Goal: Task Accomplishment & Management: Complete application form

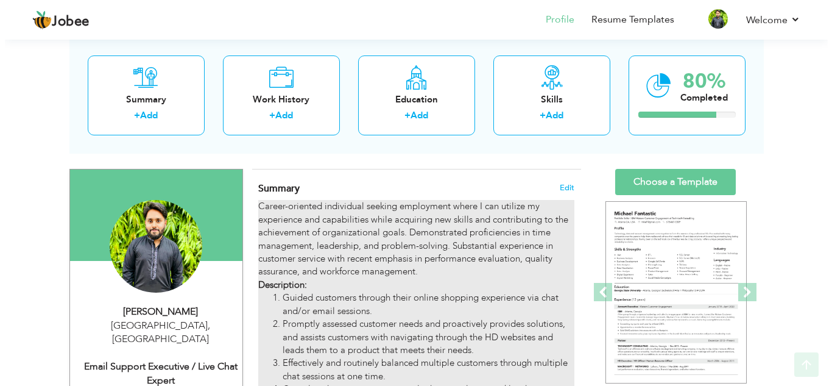
scroll to position [122, 0]
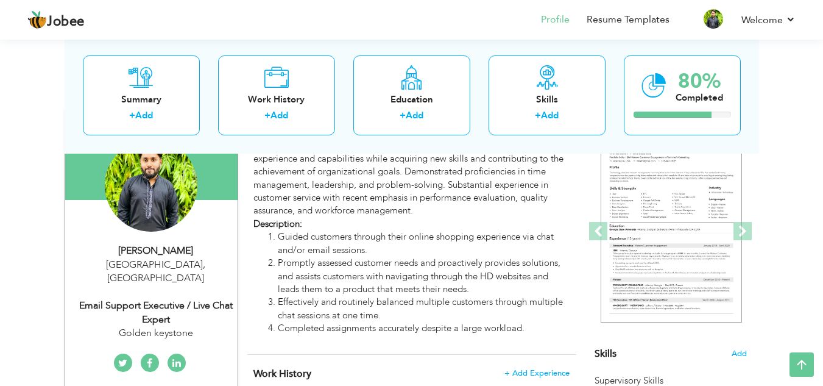
click at [166, 326] on div "Golden keystone" at bounding box center [155, 333] width 163 height 14
type input "[PERSON_NAME]"
type input "03024500010"
select select "number:166"
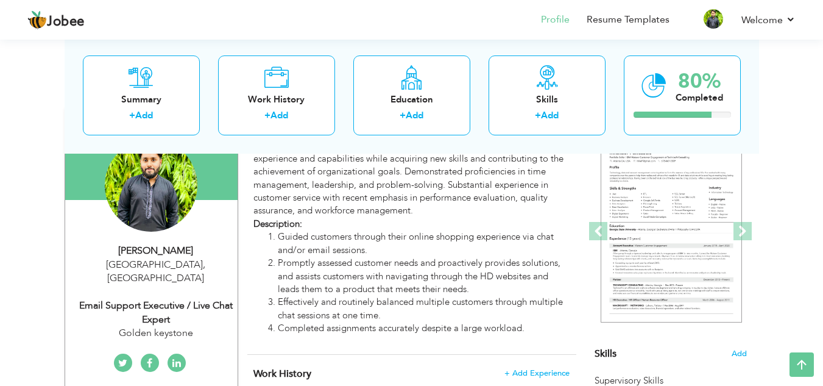
type input "[GEOGRAPHIC_DATA]"
select select "number:5"
type input "Golden keystone"
type input "Email Support Executive / Live Chat Expert"
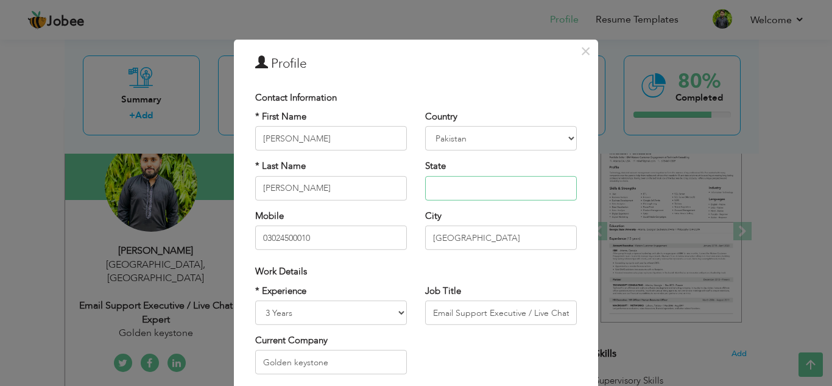
click at [490, 189] on input "text" at bounding box center [501, 188] width 152 height 24
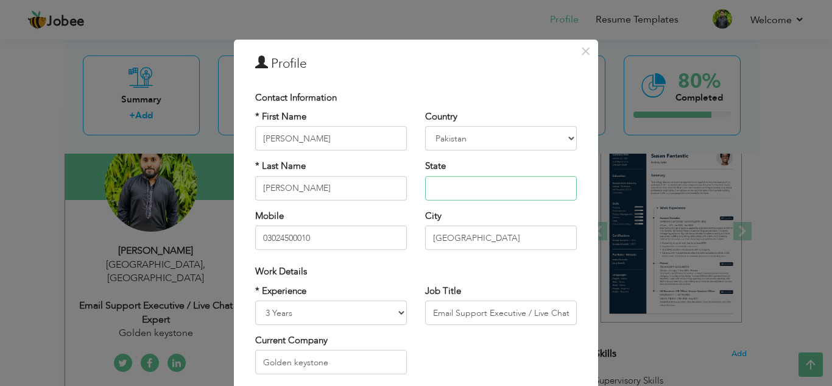
type input "[GEOGRAPHIC_DATA]"
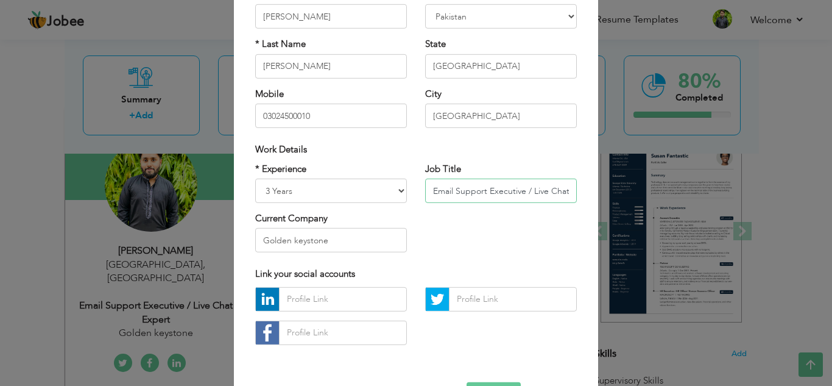
click at [563, 188] on input "Email Support Executive / Live Chat Expert" at bounding box center [501, 190] width 152 height 24
click at [350, 241] on input "Golden keystone" at bounding box center [331, 240] width 152 height 24
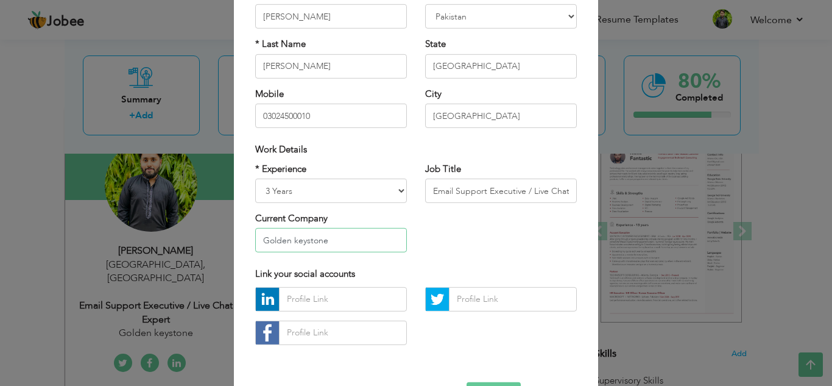
click at [366, 242] on input "Golden keystone" at bounding box center [331, 240] width 152 height 24
click at [358, 239] on input "Golden keystone" at bounding box center [331, 240] width 152 height 24
click at [358, 240] on input "Golden keystone" at bounding box center [331, 240] width 152 height 24
click at [540, 188] on input "Email Support Executive / Live Chat Expert" at bounding box center [501, 190] width 152 height 24
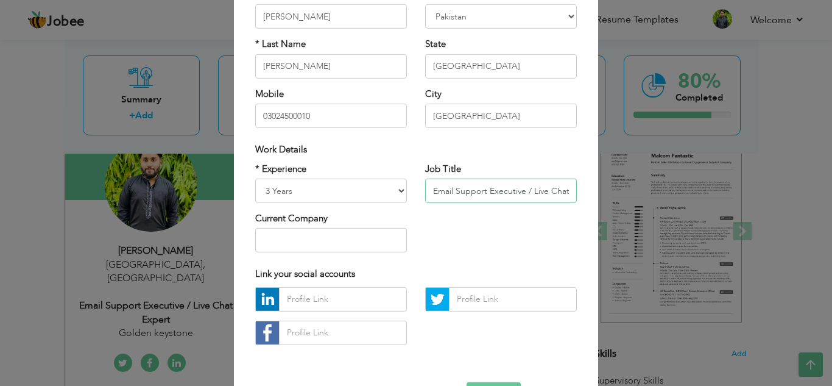
click at [540, 188] on input "Email Support Executive / Live Chat Expert" at bounding box center [501, 190] width 152 height 24
drag, startPoint x: 550, startPoint y: 188, endPoint x: 502, endPoint y: 200, distance: 49.1
click at [502, 200] on input "Customer Support Represtitive" at bounding box center [501, 190] width 152 height 24
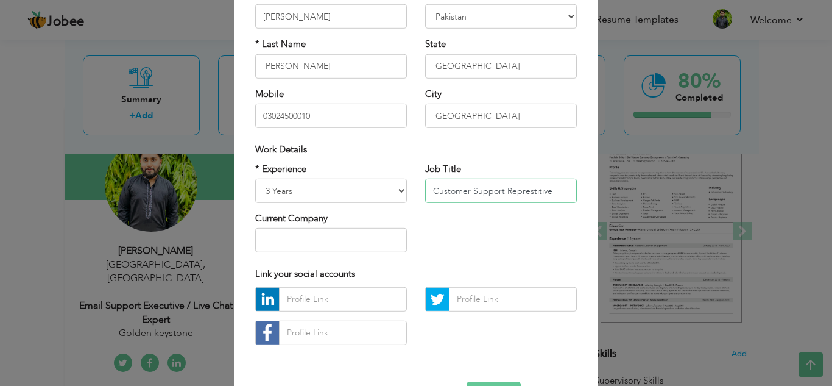
paste input "representa"
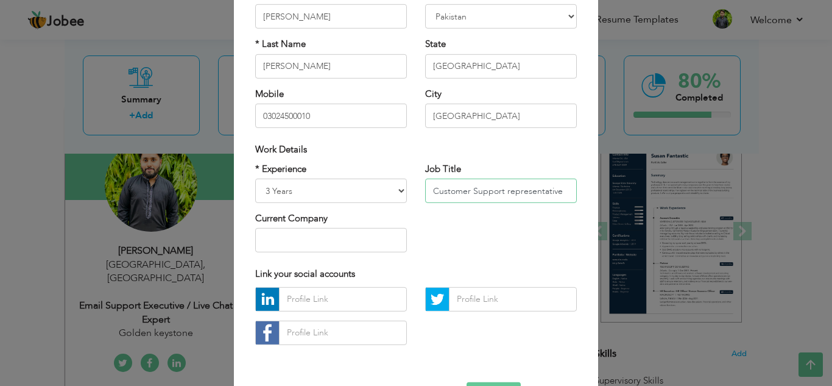
click at [504, 192] on input "Customer Support representative" at bounding box center [501, 190] width 152 height 24
type input "Customer Support Representative"
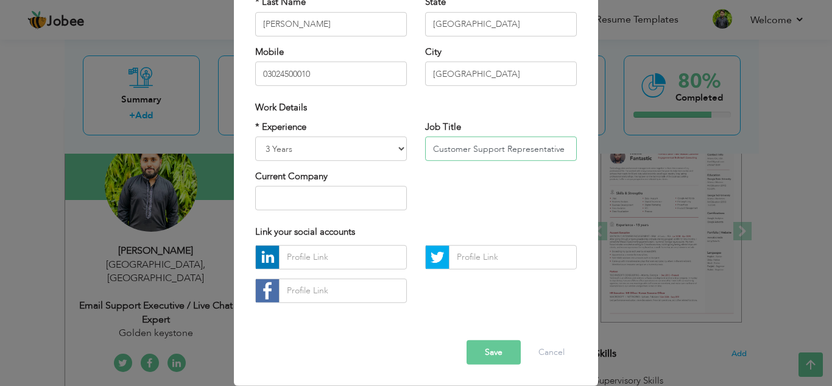
scroll to position [0, 0]
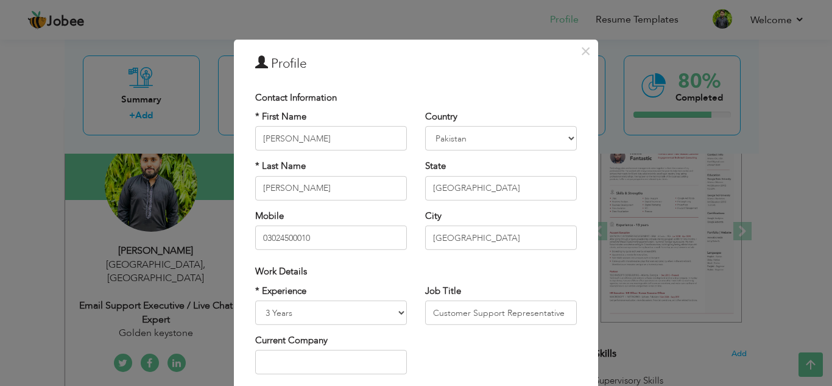
click at [464, 261] on div "Work Details" at bounding box center [416, 271] width 340 height 25
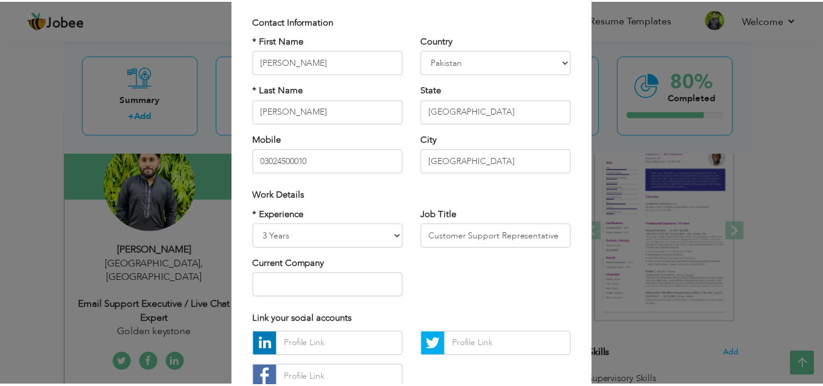
scroll to position [164, 0]
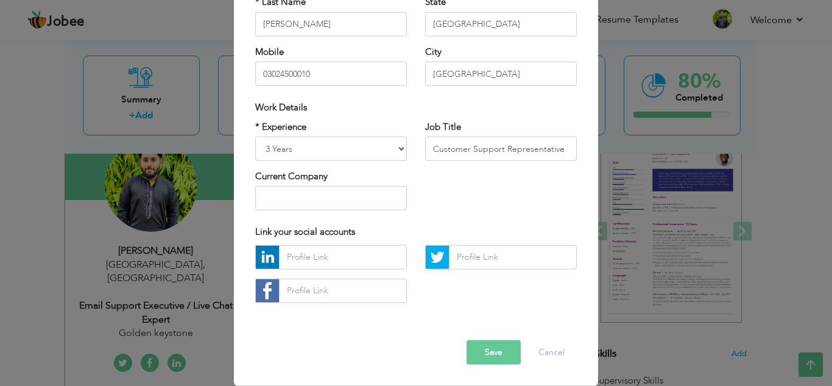
click at [486, 348] on button "Save" at bounding box center [494, 352] width 54 height 24
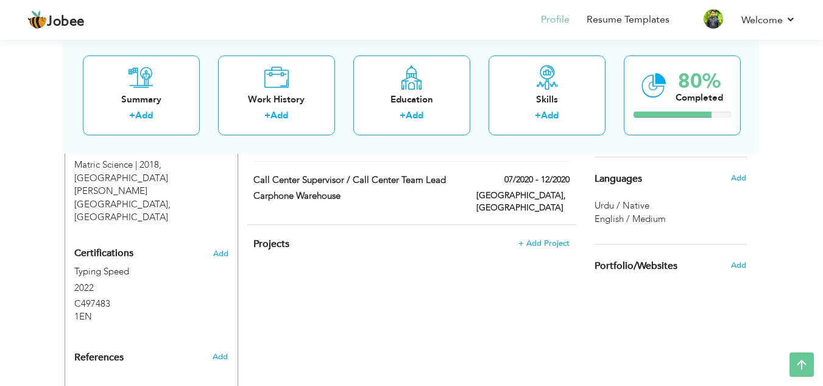
scroll to position [627, 0]
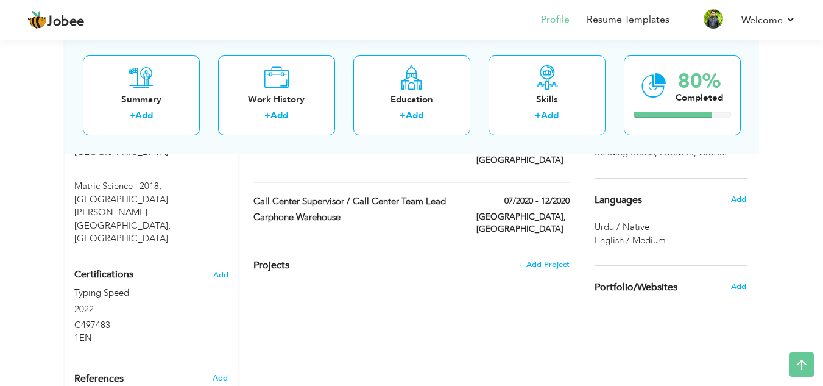
click at [635, 242] on span "English / Medium" at bounding box center [630, 240] width 71 height 12
click at [618, 221] on span "Urdu / Native" at bounding box center [622, 227] width 55 height 12
click at [738, 196] on span "Add" at bounding box center [738, 199] width 16 height 11
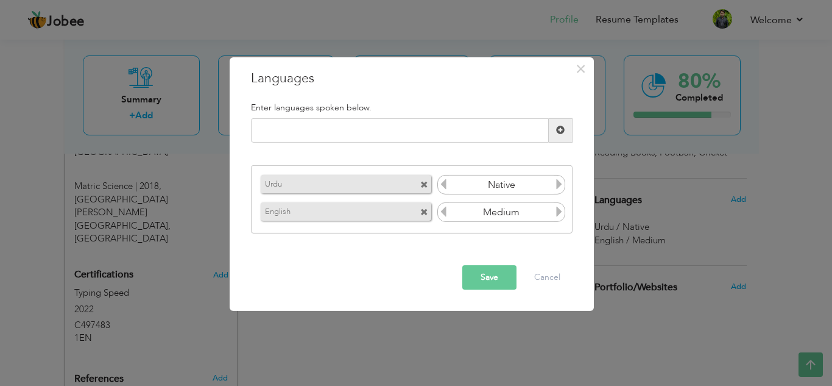
click at [557, 213] on icon at bounding box center [559, 211] width 11 height 11
click at [489, 280] on button "Save" at bounding box center [489, 277] width 54 height 24
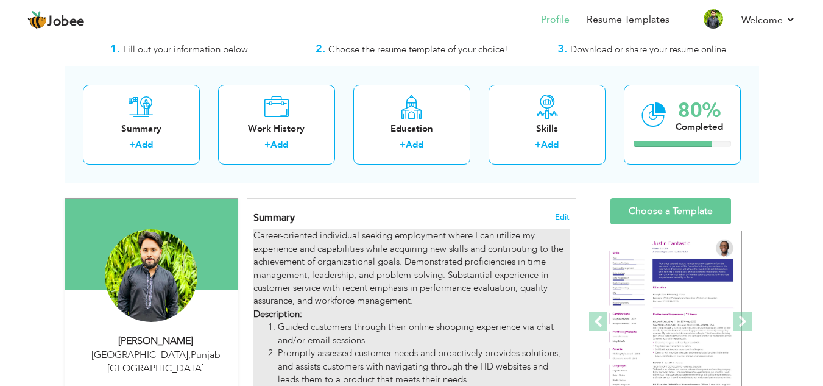
scroll to position [61, 0]
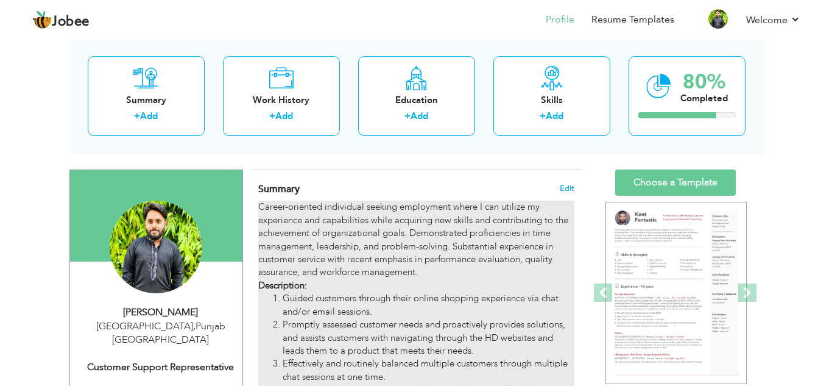
scroll to position [61, 0]
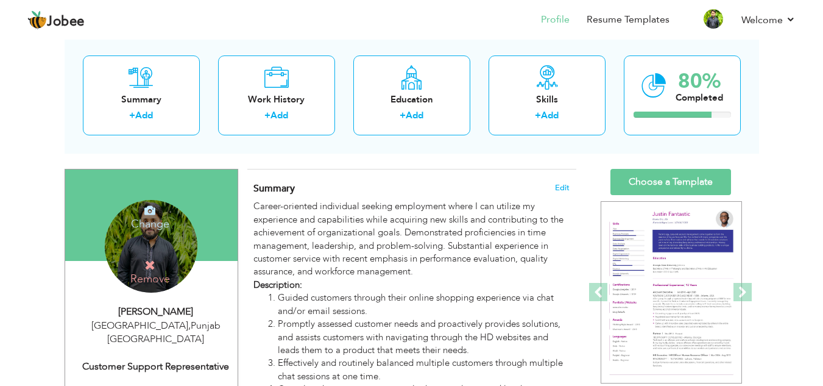
click at [149, 216] on icon at bounding box center [149, 210] width 11 height 11
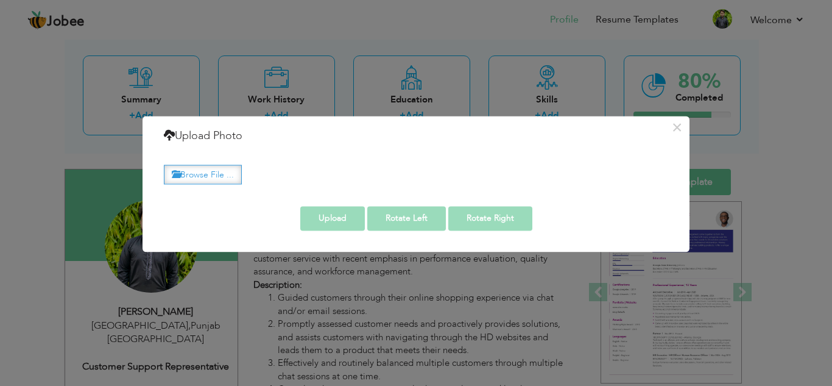
click at [198, 171] on label "Browse File ..." at bounding box center [203, 174] width 78 height 19
click at [0, 0] on input "Browse File ..." at bounding box center [0, 0] width 0 height 0
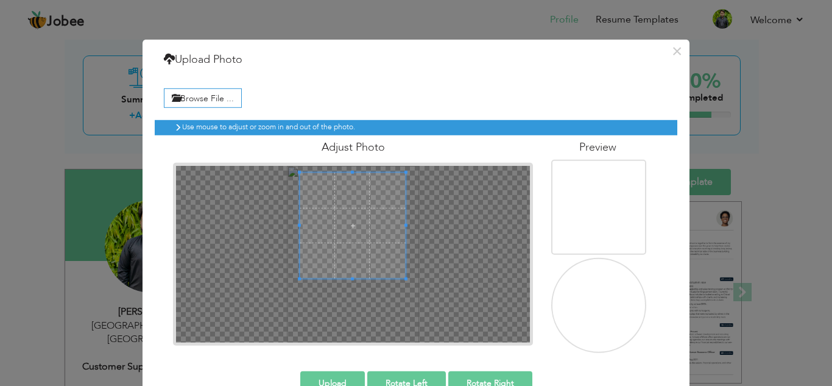
click at [370, 207] on span at bounding box center [353, 225] width 106 height 106
click at [356, 241] on span at bounding box center [355, 224] width 106 height 106
click at [210, 102] on label "Browse File ..." at bounding box center [203, 97] width 78 height 19
click at [0, 0] on input "Browse File ..." at bounding box center [0, 0] width 0 height 0
click at [356, 213] on span at bounding box center [357, 224] width 106 height 106
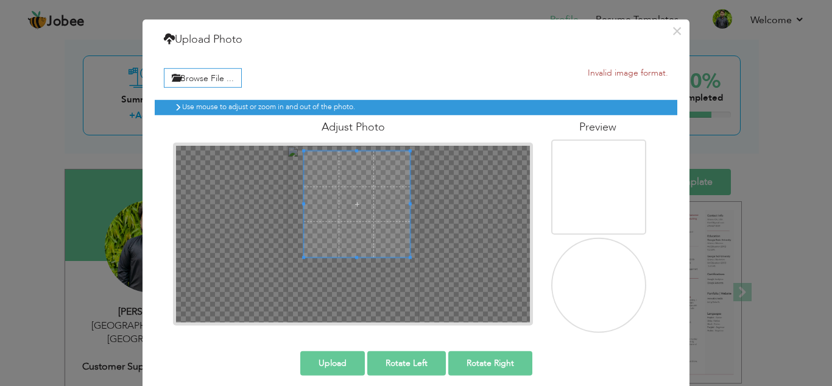
scroll to position [30, 0]
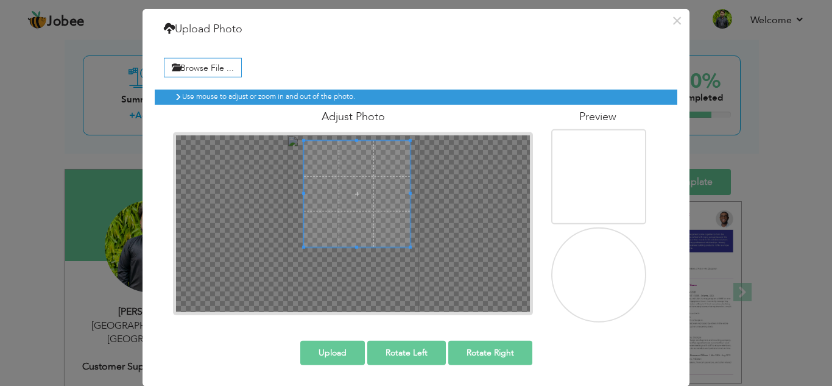
click at [343, 351] on button "Upload" at bounding box center [332, 352] width 65 height 24
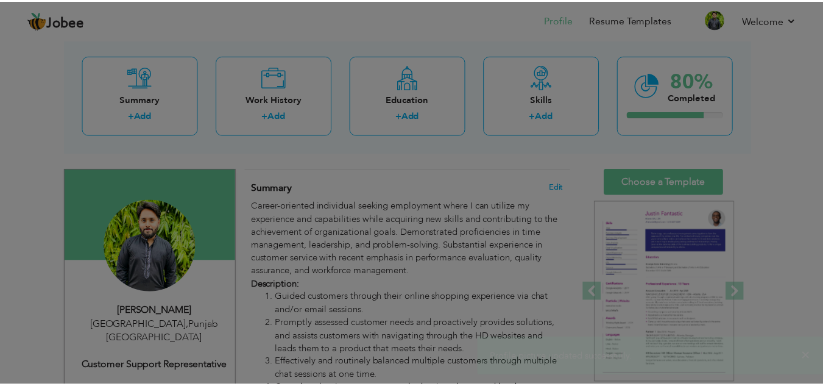
scroll to position [0, 0]
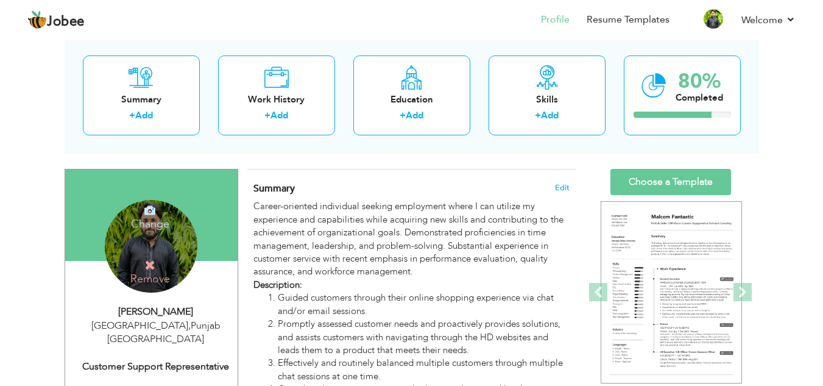
click at [175, 246] on div "Change Remove" at bounding box center [151, 246] width 93 height 93
click at [119, 237] on div "Change Remove" at bounding box center [151, 246] width 93 height 93
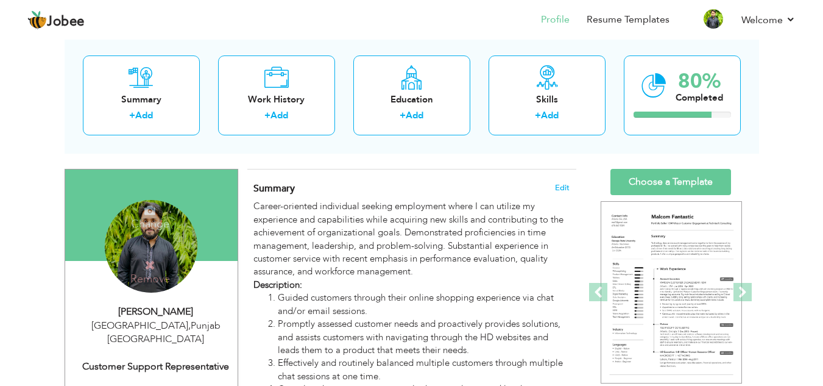
click at [122, 239] on div "Change Remove" at bounding box center [151, 246] width 93 height 93
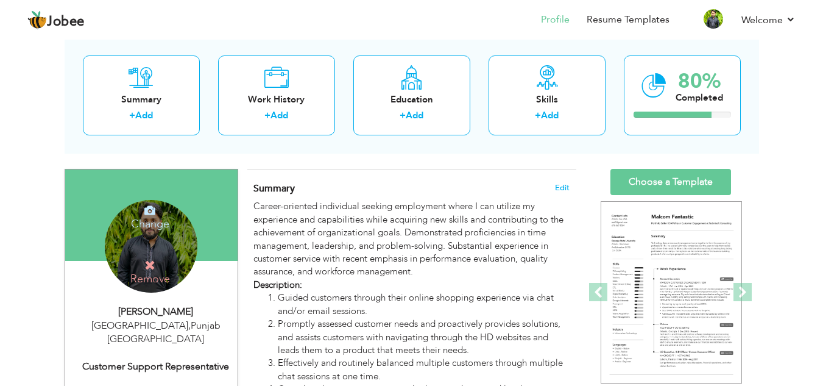
click at [122, 239] on div "Change Remove" at bounding box center [151, 246] width 93 height 93
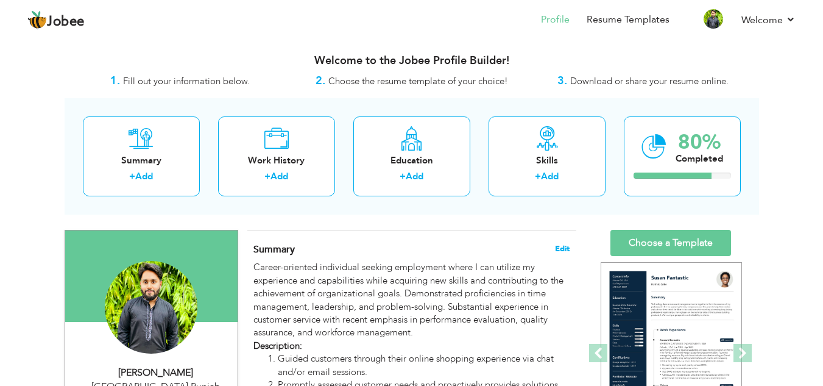
click at [568, 244] on span "Edit" at bounding box center [562, 248] width 15 height 9
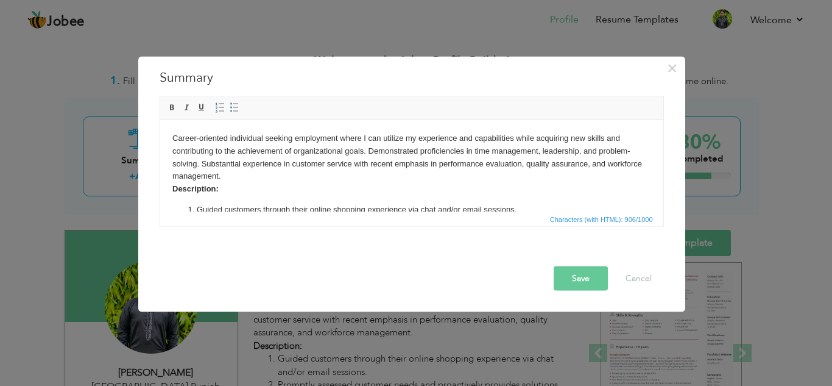
click at [244, 165] on body "Career-oriented individual seeking employment where I can utilize my experience…" at bounding box center [411, 199] width 479 height 135
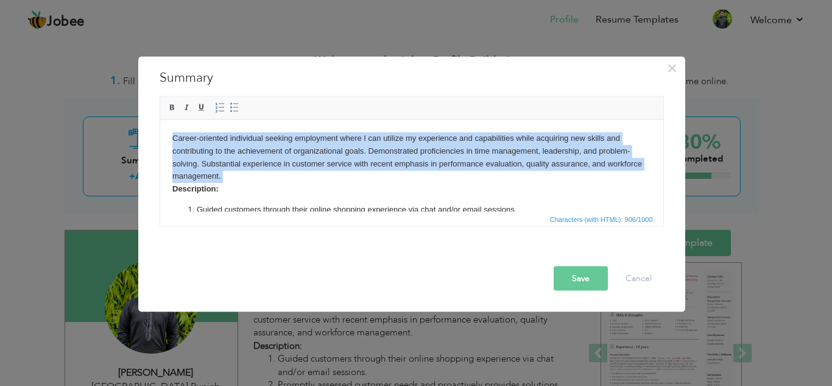
click at [244, 165] on body "Career-oriented individual seeking employment where I can utilize my experience…" at bounding box center [411, 199] width 479 height 135
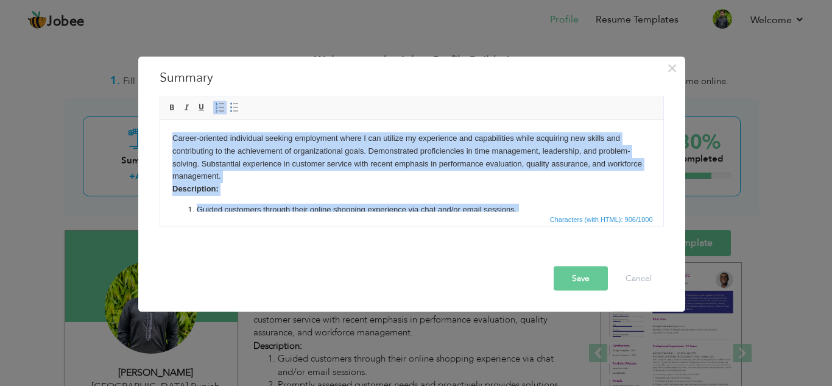
drag, startPoint x: 472, startPoint y: 201, endPoint x: 305, endPoint y: 245, distance: 172.6
click at [160, 125] on html "Career-oriented individual seeking employment where I can utilize my experience…" at bounding box center [411, 198] width 503 height 159
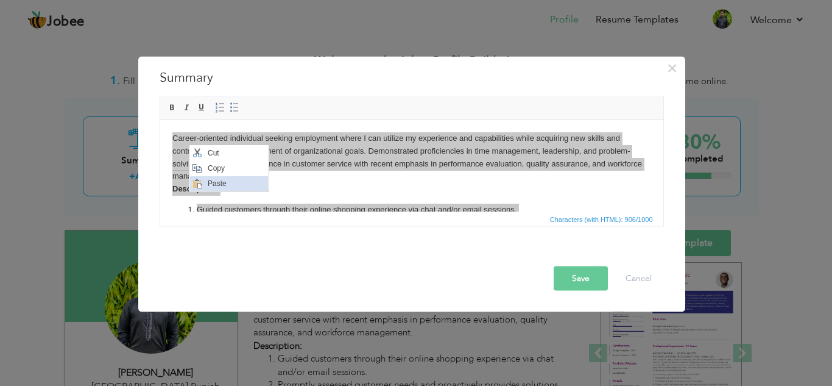
click at [211, 186] on span "Paste" at bounding box center [235, 183] width 63 height 15
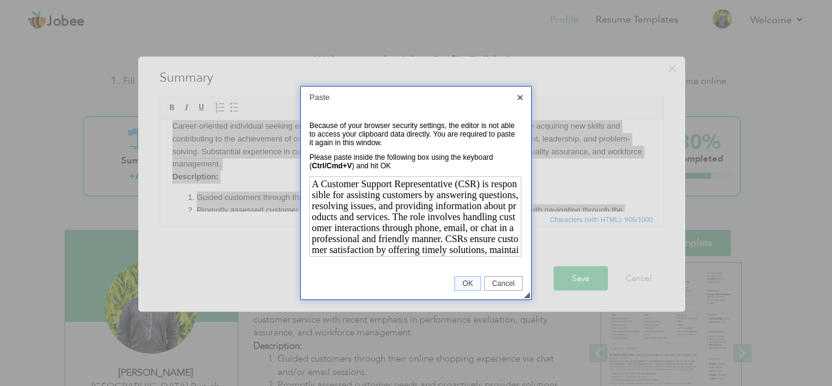
scroll to position [43, 0]
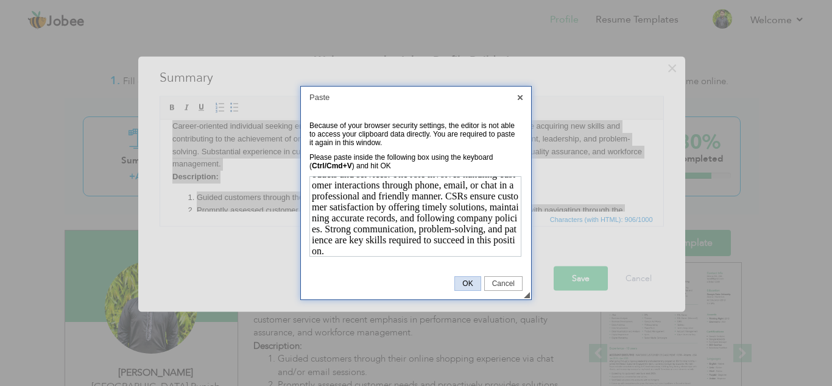
click at [469, 278] on link "OK" at bounding box center [467, 283] width 26 height 15
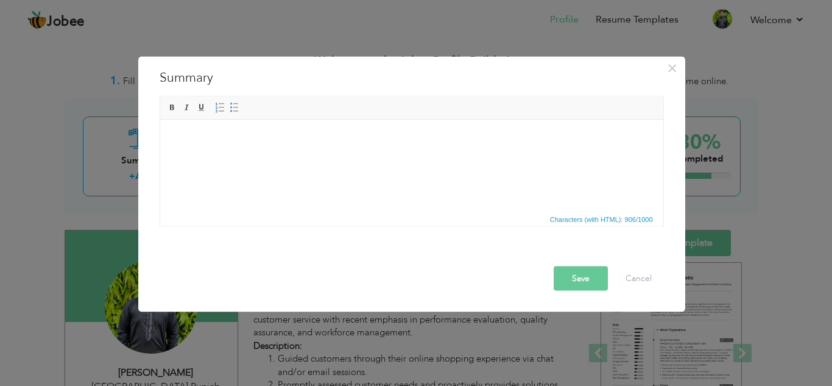
scroll to position [0, 0]
drag, startPoint x: 185, startPoint y: 157, endPoint x: 306, endPoint y: 136, distance: 123.6
click at [465, 157] on html at bounding box center [411, 137] width 503 height 37
click at [177, 141] on body at bounding box center [411, 138] width 479 height 13
drag, startPoint x: 169, startPoint y: 127, endPoint x: 166, endPoint y: 139, distance: 12.0
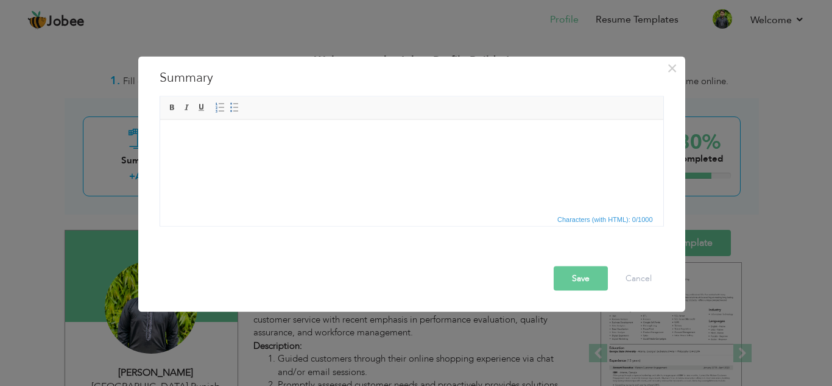
click at [166, 139] on html at bounding box center [411, 137] width 503 height 37
click at [172, 140] on body at bounding box center [411, 138] width 479 height 13
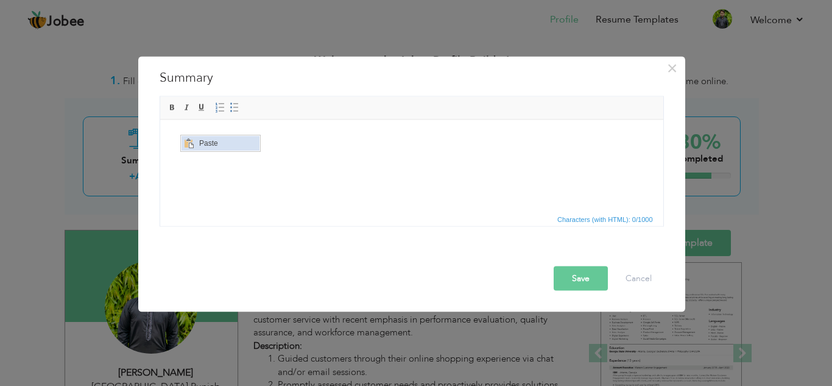
click at [191, 144] on span "Context Menu Options" at bounding box center [188, 143] width 10 height 10
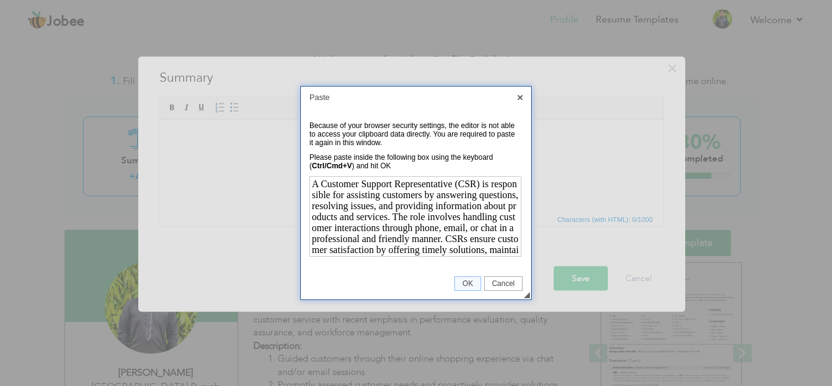
scroll to position [43, 0]
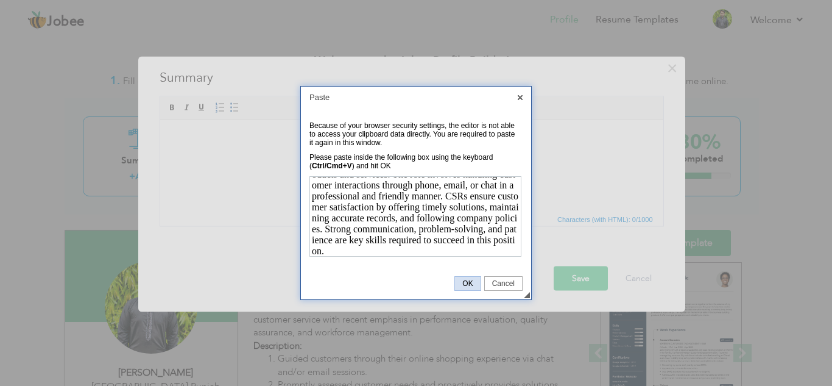
click at [472, 281] on span "OK" at bounding box center [467, 283] width 25 height 9
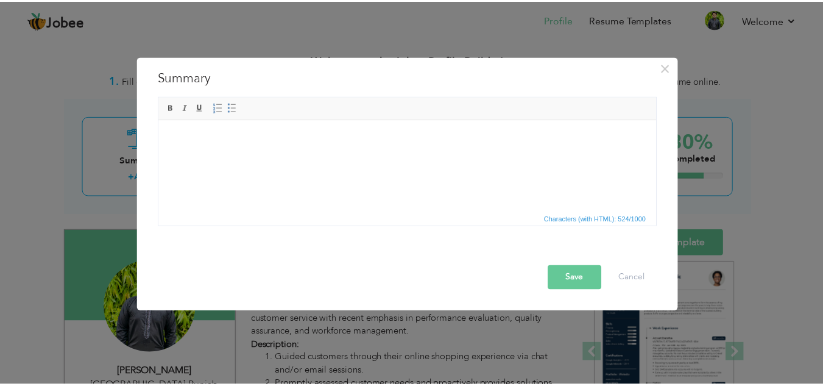
scroll to position [0, 0]
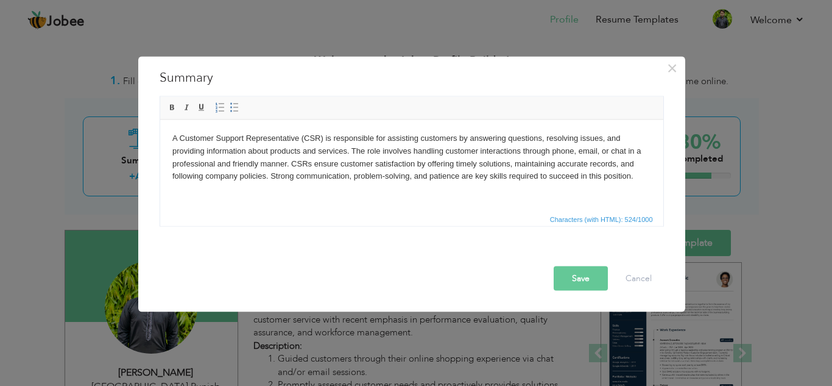
click at [581, 281] on button "Save" at bounding box center [581, 278] width 54 height 24
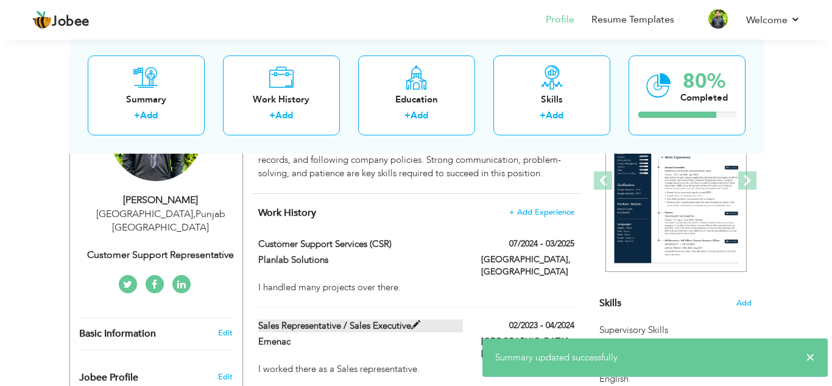
scroll to position [183, 0]
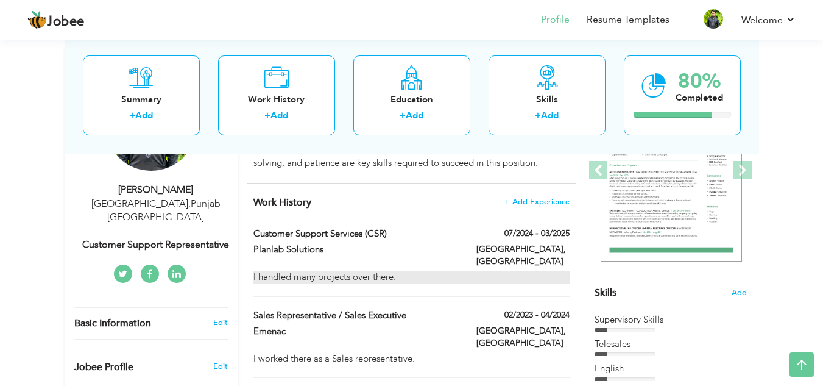
click at [435, 280] on div "I handled many projects over there." at bounding box center [411, 276] width 316 height 13
type input "Customer Support Services (CSR)"
type input "Planlab Solutions"
type input "07/2024"
type input "03/2025"
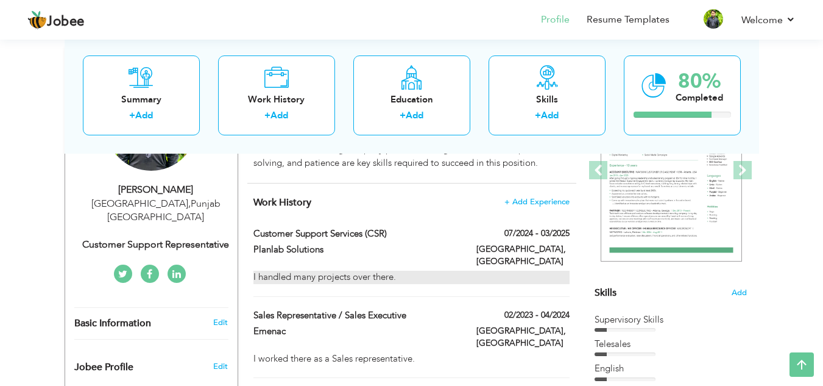
type input "[GEOGRAPHIC_DATA]"
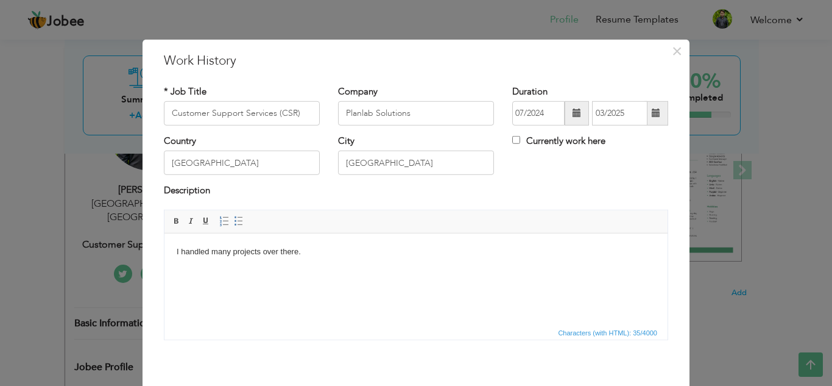
click at [305, 264] on html "I handled many projects over there." at bounding box center [415, 251] width 503 height 37
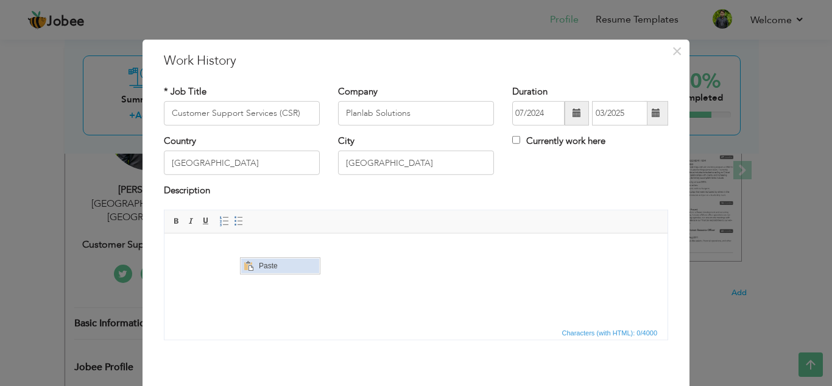
click at [263, 269] on span "Paste" at bounding box center [286, 265] width 63 height 15
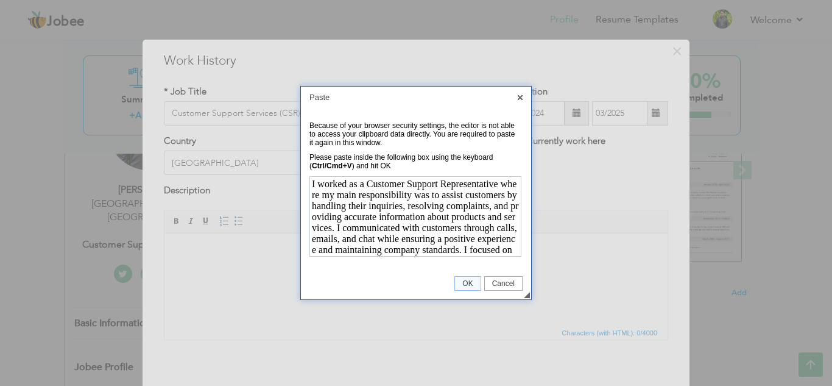
scroll to position [32, 0]
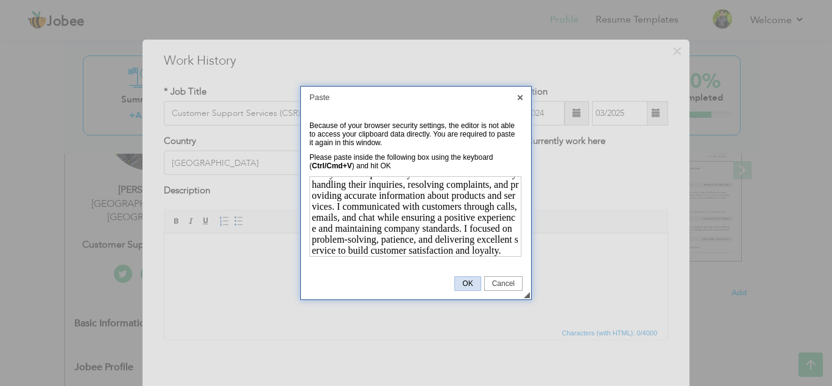
click at [470, 283] on span "OK" at bounding box center [467, 283] width 25 height 9
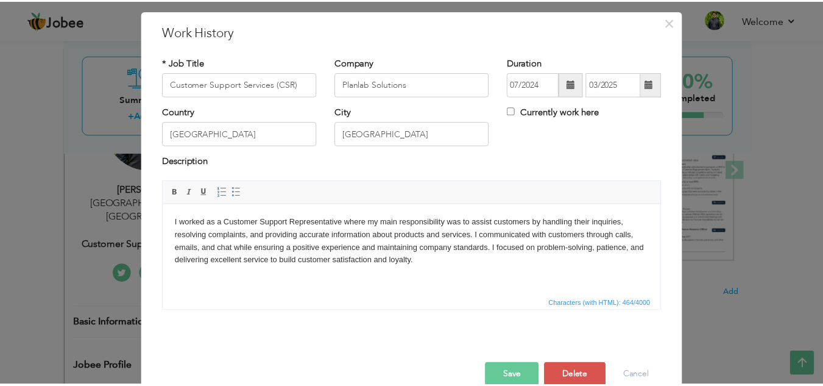
scroll to position [53, 0]
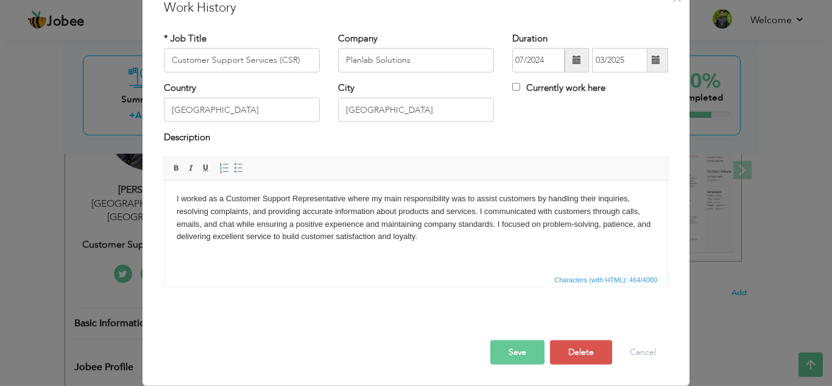
click at [504, 354] on button "Save" at bounding box center [517, 352] width 54 height 24
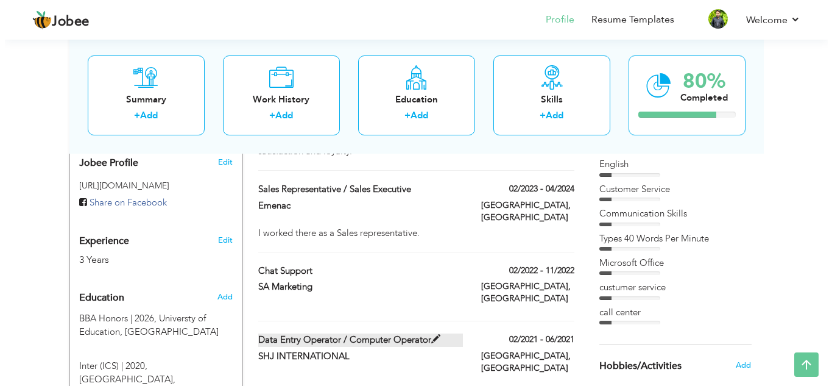
scroll to position [366, 0]
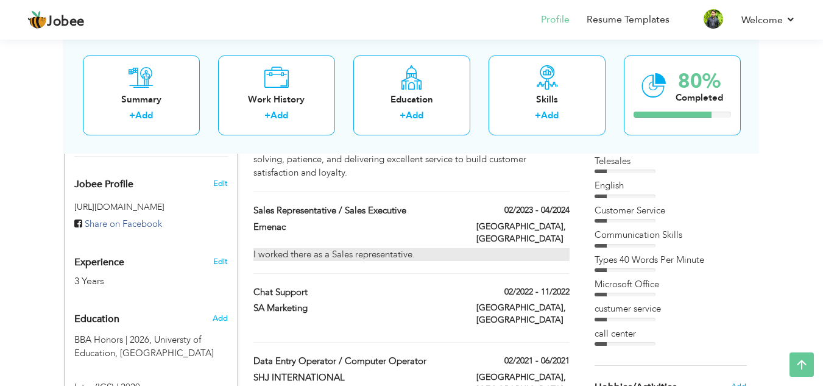
click at [463, 248] on div "I worked there as a Sales representative." at bounding box center [411, 254] width 316 height 13
type input "Sales Representative / Sales Executive"
type input "Emenac"
type input "02/2023"
type input "04/2024"
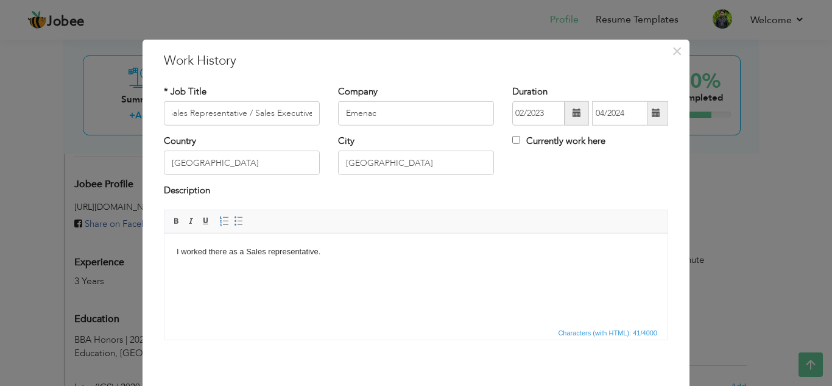
scroll to position [0, 0]
click at [325, 264] on html "I worked there as a Sales representative." at bounding box center [415, 251] width 503 height 37
click at [325, 256] on body "I worked there as a Sales representative." at bounding box center [416, 251] width 479 height 13
click at [325, 255] on body "I worked there as a Sales representative." at bounding box center [416, 251] width 479 height 13
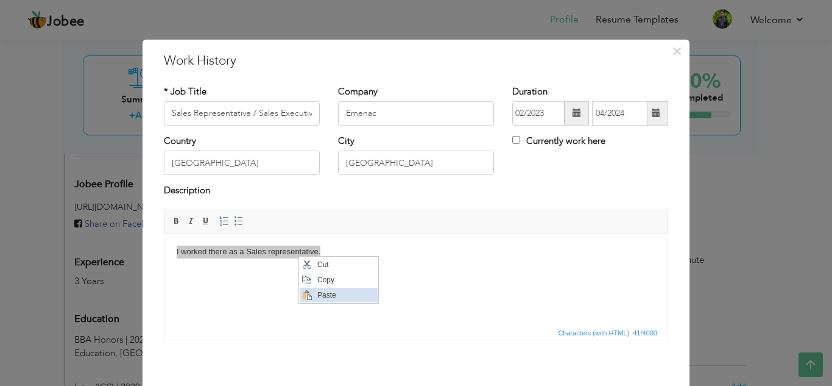
click at [329, 292] on span "Paste" at bounding box center [345, 294] width 63 height 15
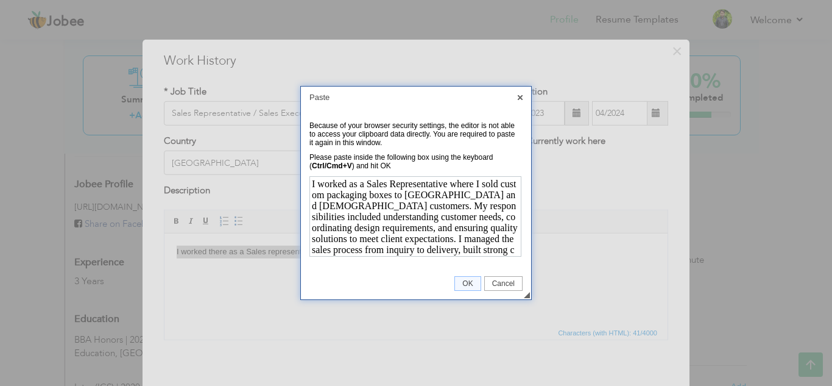
scroll to position [21, 0]
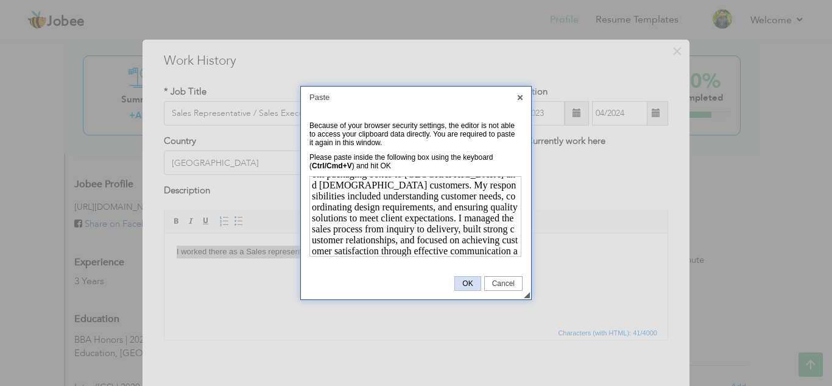
click at [476, 280] on span "OK" at bounding box center [467, 283] width 25 height 9
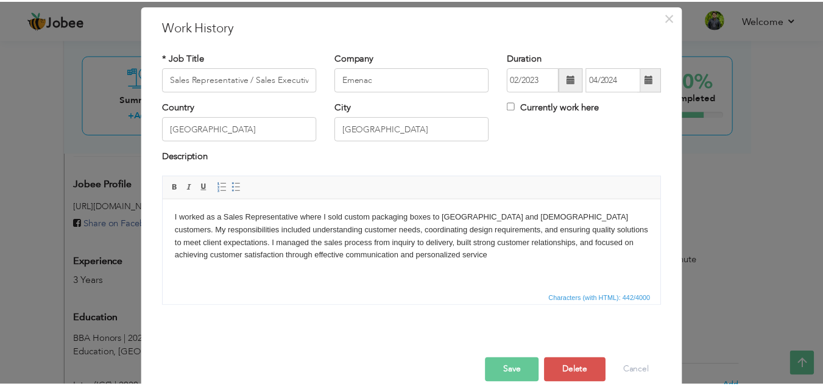
scroll to position [53, 0]
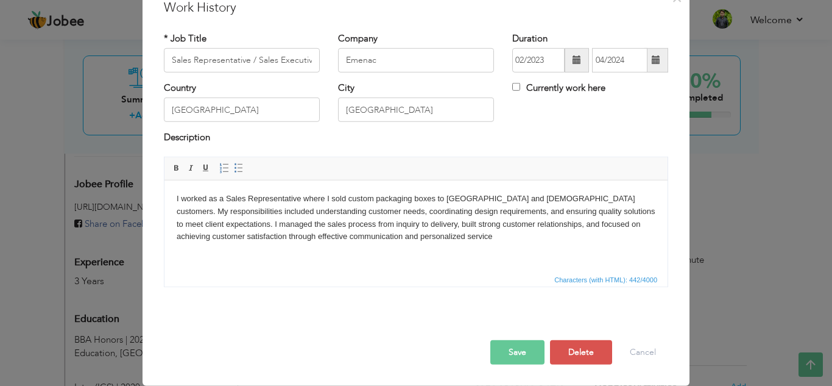
click at [389, 242] on html "I worked as a Sales Representative where I sold custom packaging boxes to US an…" at bounding box center [415, 217] width 503 height 75
click at [523, 345] on button "Save" at bounding box center [517, 352] width 54 height 24
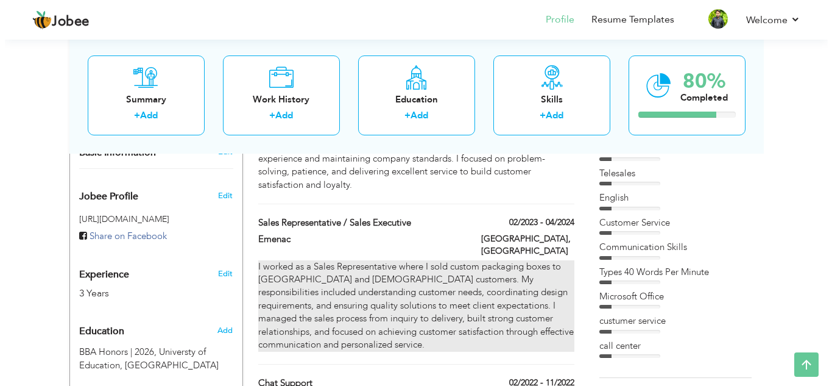
scroll to position [366, 0]
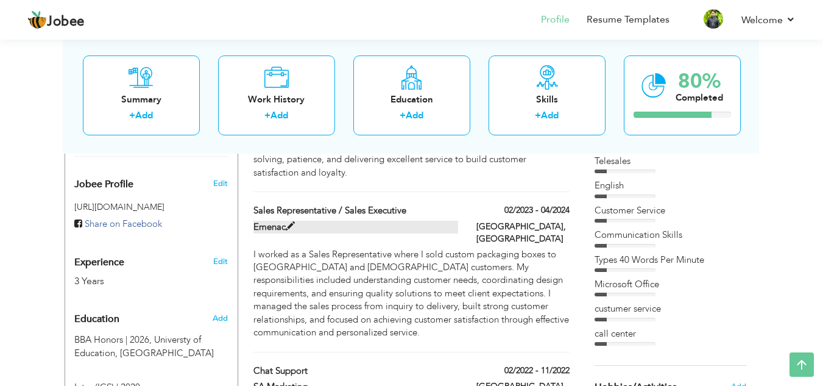
click at [306, 225] on label "Emenac" at bounding box center [355, 227] width 205 height 13
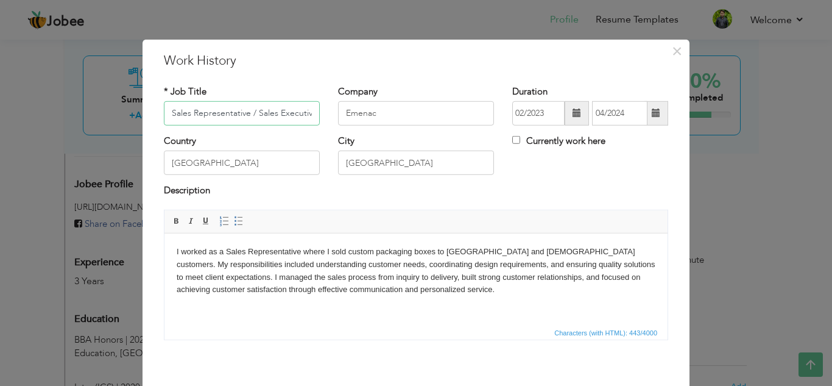
scroll to position [0, 4]
click at [395, 111] on input "Emenac" at bounding box center [416, 113] width 156 height 24
type input "Emenac Inc"
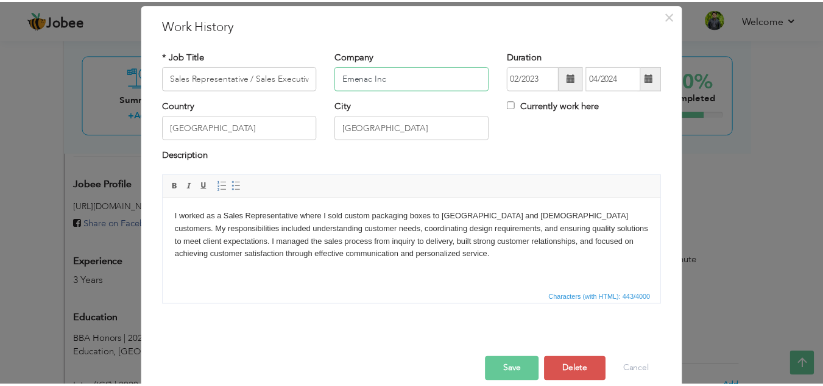
scroll to position [53, 0]
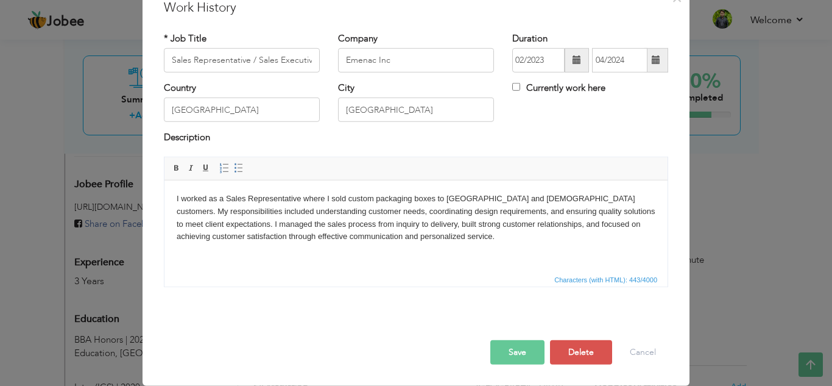
click at [508, 352] on button "Save" at bounding box center [517, 352] width 54 height 24
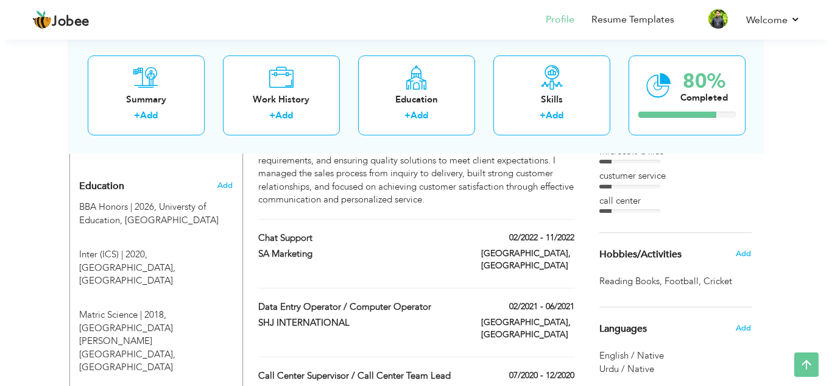
scroll to position [477, 0]
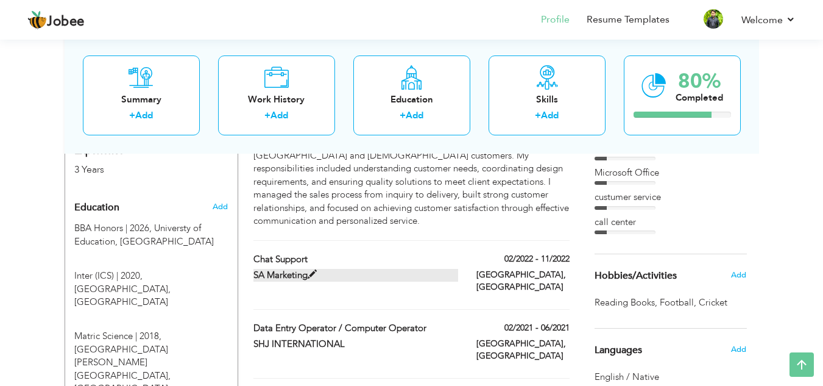
click at [437, 269] on label "SA Marketing" at bounding box center [355, 275] width 205 height 13
type input "Chat Support"
type input "SA Marketing"
type input "02/2022"
type input "11/2022"
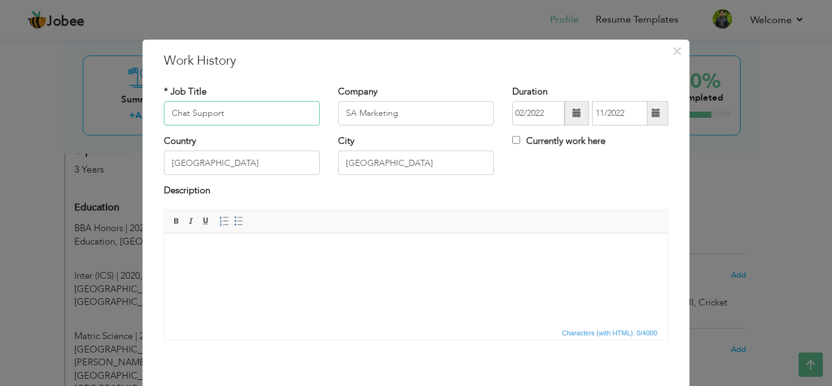
scroll to position [53, 0]
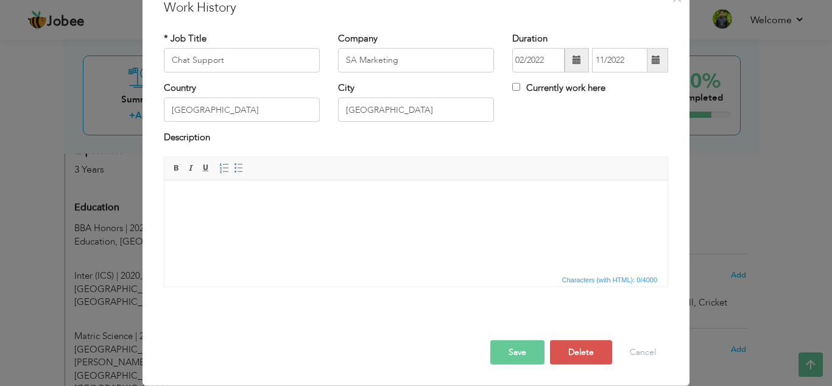
click at [313, 217] on html at bounding box center [415, 198] width 503 height 37
drag, startPoint x: 304, startPoint y: 241, endPoint x: 247, endPoint y: 215, distance: 63.0
click at [247, 215] on html at bounding box center [415, 198] width 503 height 37
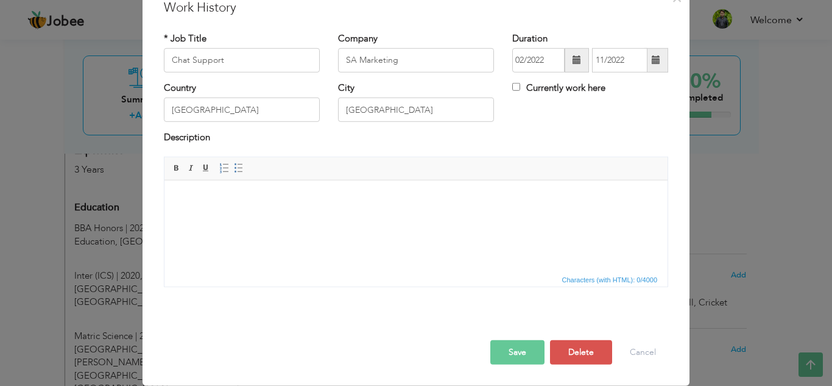
drag, startPoint x: 195, startPoint y: 185, endPoint x: 187, endPoint y: 208, distance: 23.9
click at [195, 186] on html at bounding box center [415, 198] width 503 height 37
click at [187, 208] on html at bounding box center [415, 198] width 503 height 37
click at [186, 208] on html at bounding box center [415, 198] width 503 height 37
drag, startPoint x: 185, startPoint y: 205, endPoint x: 464, endPoint y: 267, distance: 285.7
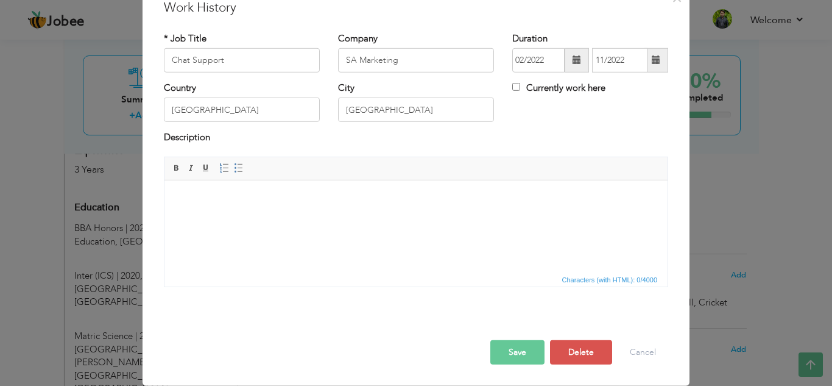
click at [464, 217] on html at bounding box center [415, 198] width 503 height 37
drag, startPoint x: 215, startPoint y: 211, endPoint x: 191, endPoint y: 200, distance: 25.9
click at [192, 200] on body at bounding box center [416, 198] width 479 height 13
click at [190, 200] on body at bounding box center [416, 198] width 479 height 13
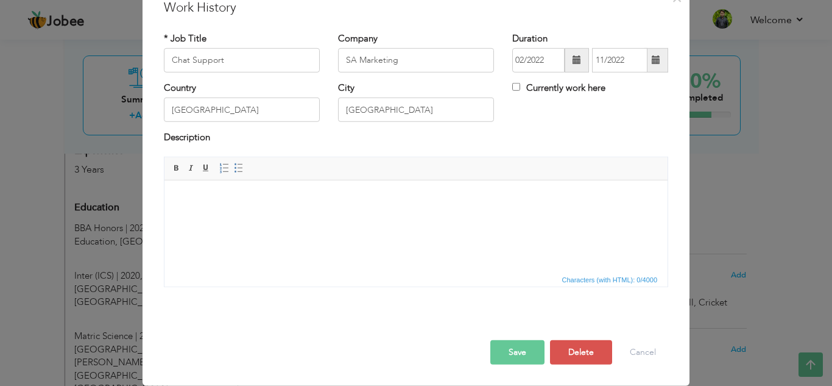
click at [190, 200] on body at bounding box center [416, 198] width 479 height 13
click at [190, 210] on span "Context Menu Options" at bounding box center [186, 204] width 15 height 15
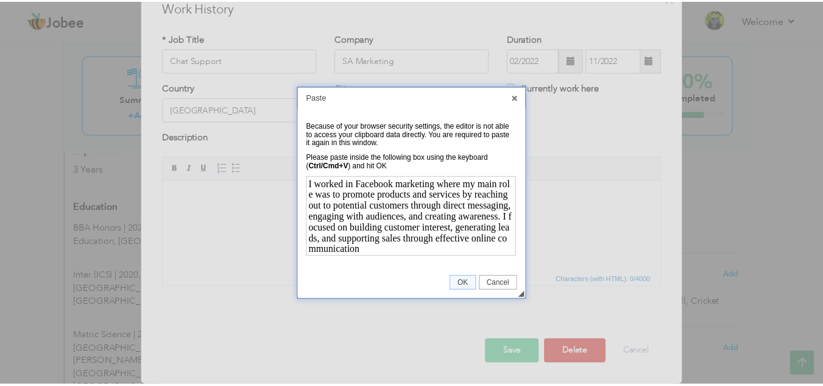
scroll to position [0, 0]
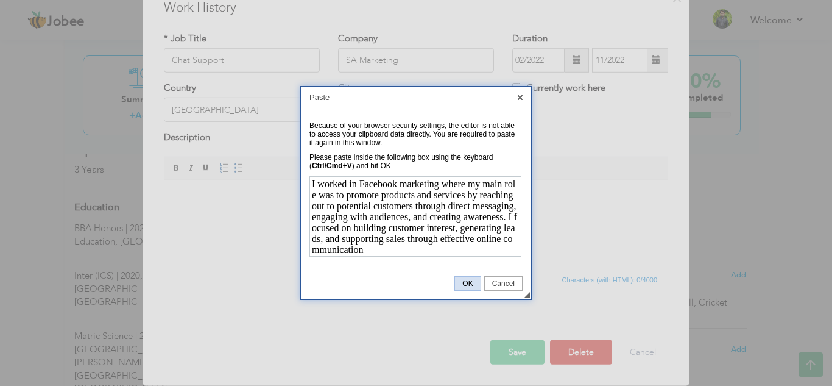
click at [475, 284] on span "OK" at bounding box center [467, 283] width 25 height 9
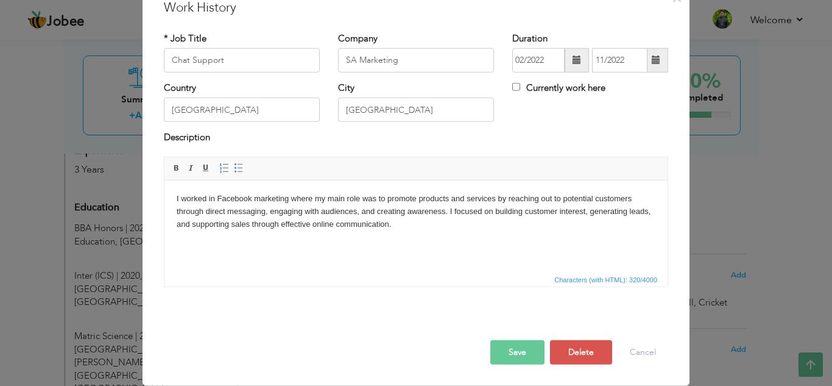
click at [507, 348] on button "Save" at bounding box center [517, 352] width 54 height 24
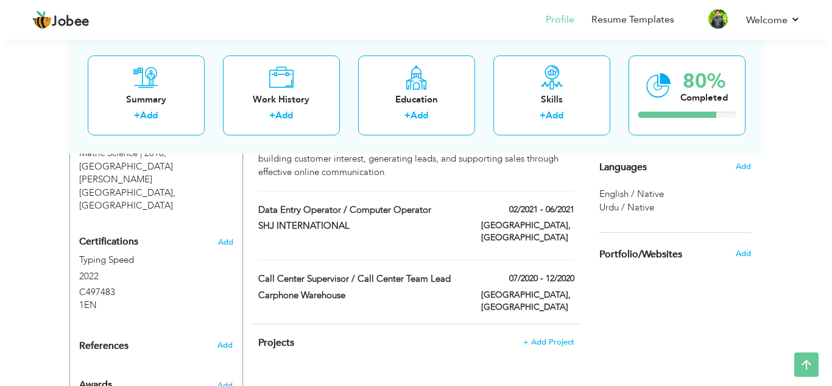
scroll to position [599, 0]
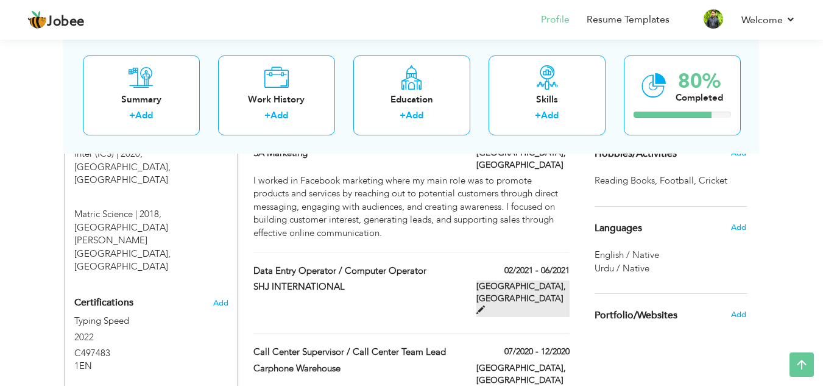
click at [526, 280] on label "Lahore, Pakistan" at bounding box center [522, 298] width 93 height 37
type input "Data Entry Operator / Computer Operator"
type input "SHJ INTERNATIONAL"
type input "02/2021"
type input "06/2021"
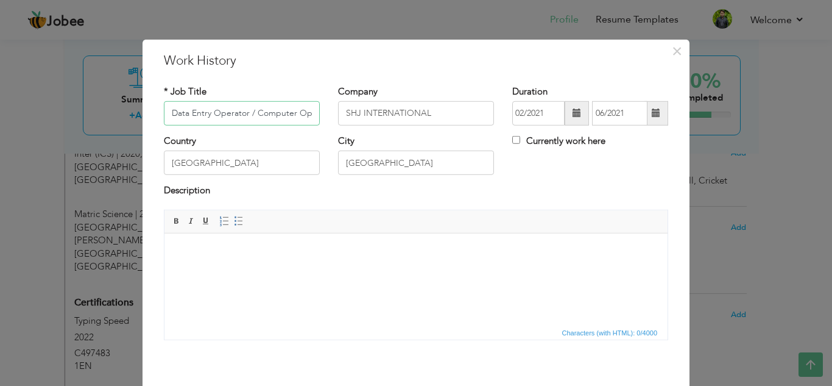
scroll to position [0, 21]
click at [324, 261] on html at bounding box center [415, 251] width 503 height 37
drag, startPoint x: 323, startPoint y: 261, endPoint x: 200, endPoint y: 253, distance: 123.3
click at [200, 255] on body at bounding box center [416, 251] width 479 height 13
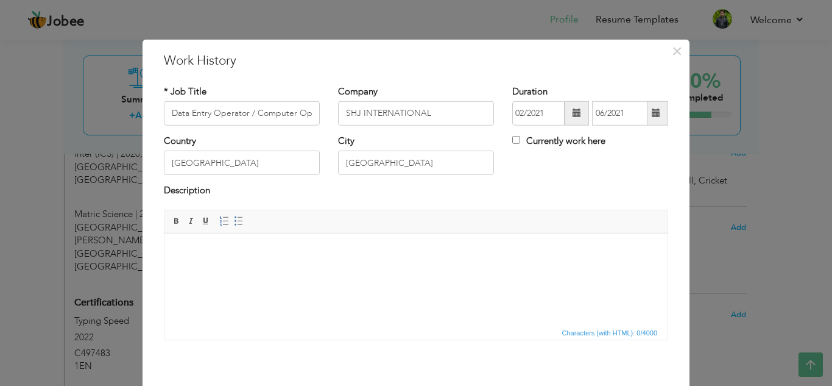
click at [200, 252] on body at bounding box center [416, 251] width 479 height 13
click at [189, 258] on span "Paste" at bounding box center [220, 257] width 63 height 15
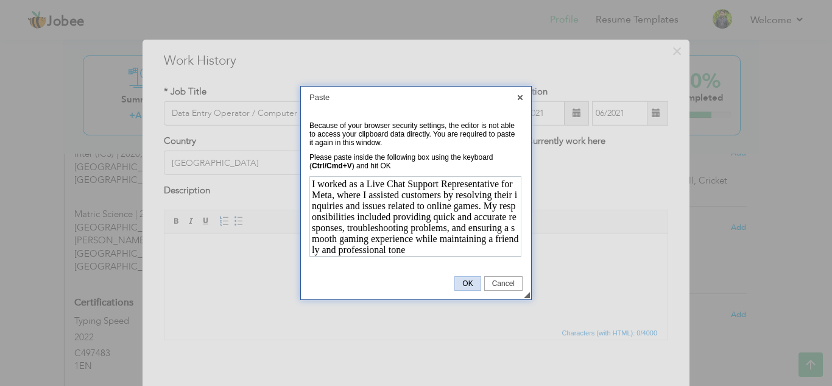
click at [468, 279] on span "OK" at bounding box center [467, 283] width 25 height 9
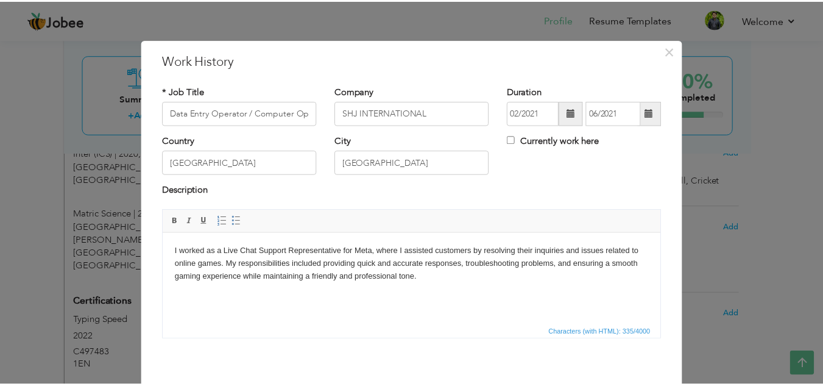
scroll to position [53, 0]
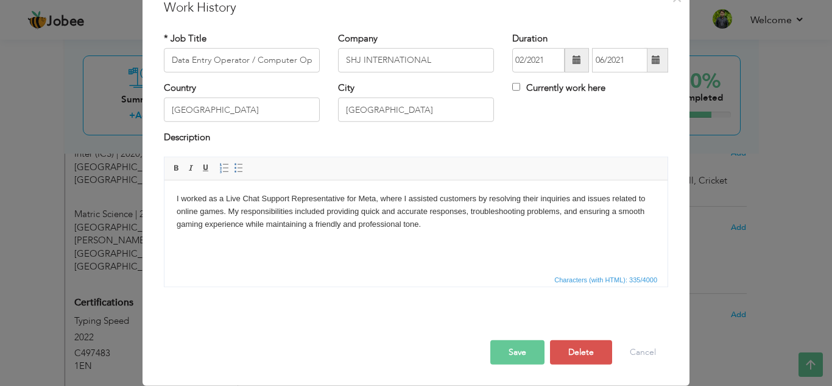
click at [532, 353] on button "Save" at bounding box center [517, 352] width 54 height 24
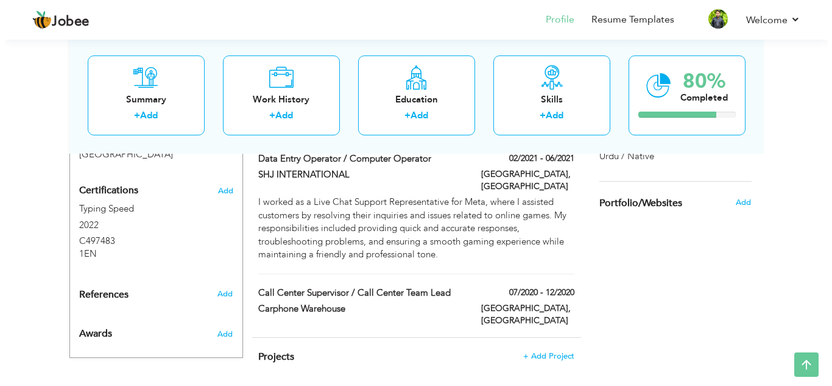
scroll to position [716, 0]
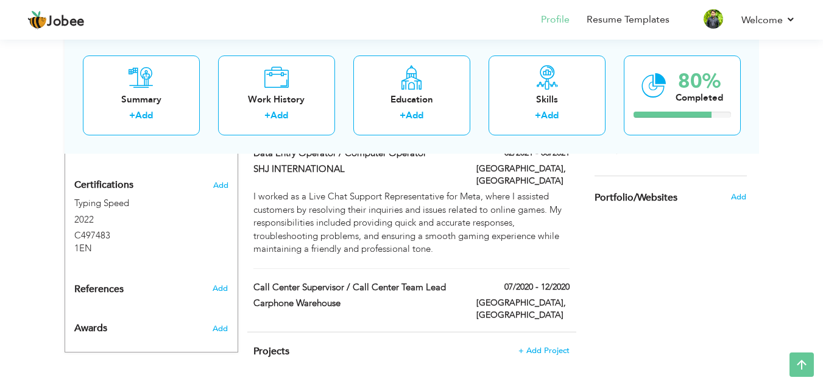
click at [378, 281] on div "Call Center Supervisor / Call Center Team Lead" at bounding box center [355, 289] width 223 height 16
type input "Call Center Supervisor / Call Center Team Lead"
type input "Carphone Warehouse"
type input "07/2020"
type input "12/2020"
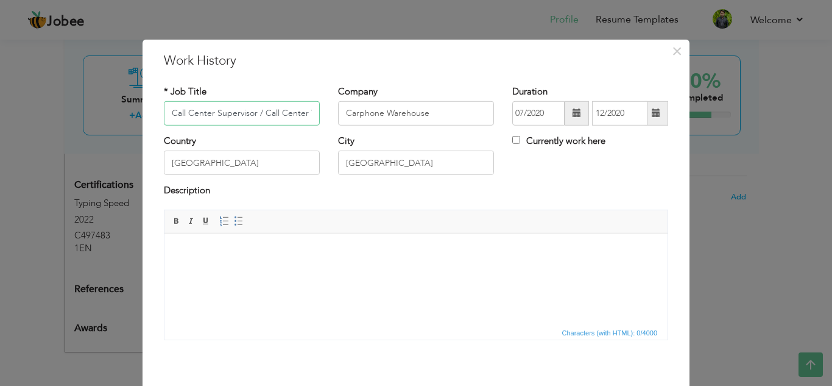
scroll to position [0, 38]
click at [292, 225] on span "Editor toolbars Basic Styles Bold Italic Underline Paragraph Insert/Remove Numb…" at bounding box center [415, 221] width 503 height 23
click at [275, 248] on body at bounding box center [416, 251] width 479 height 13
click at [212, 260] on span "Paste" at bounding box center [242, 256] width 63 height 15
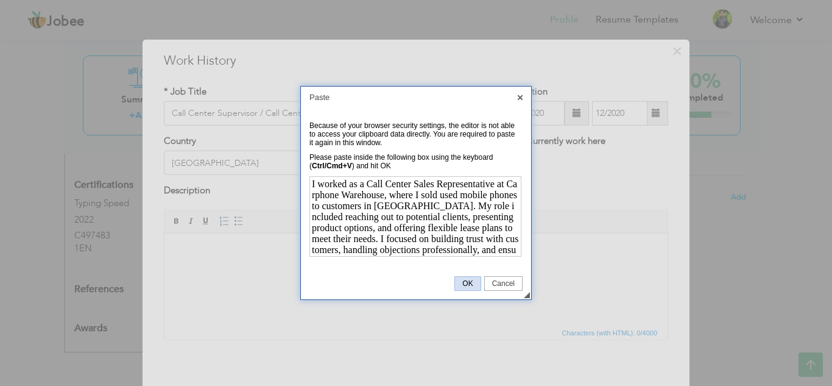
scroll to position [21, 0]
click at [462, 283] on span "OK" at bounding box center [467, 283] width 25 height 9
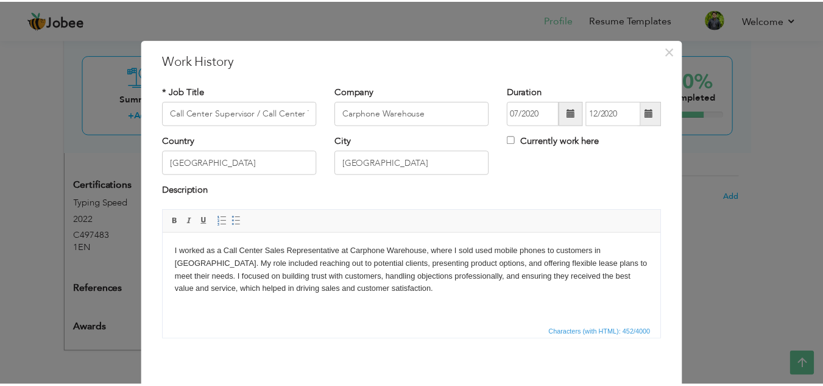
scroll to position [53, 0]
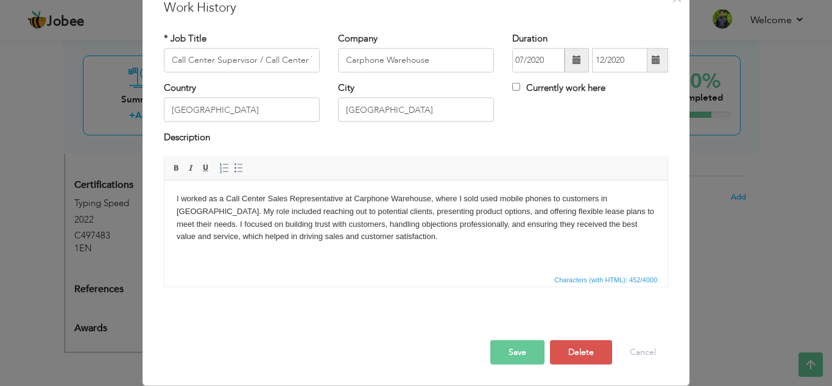
click at [503, 352] on button "Save" at bounding box center [517, 352] width 54 height 24
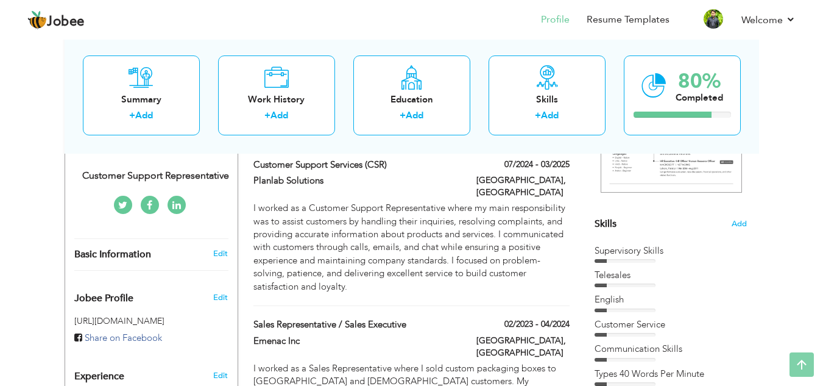
scroll to position [0, 0]
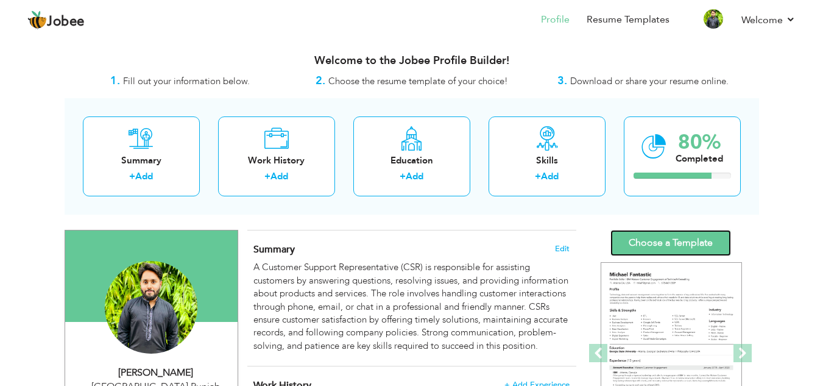
click at [690, 244] on link "Choose a Template" at bounding box center [670, 243] width 121 height 26
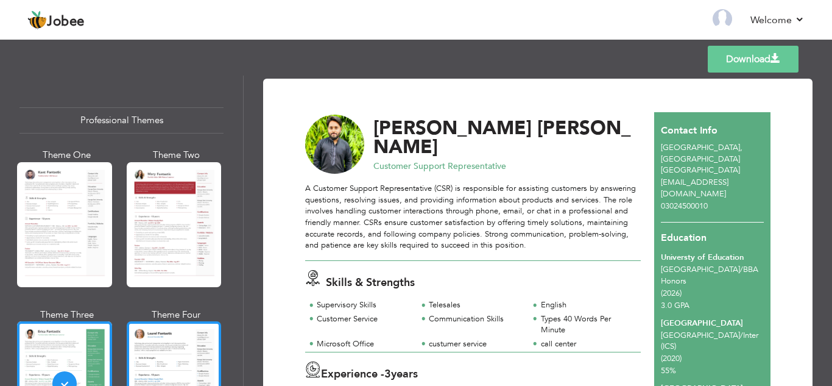
click at [163, 352] on div at bounding box center [174, 383] width 95 height 125
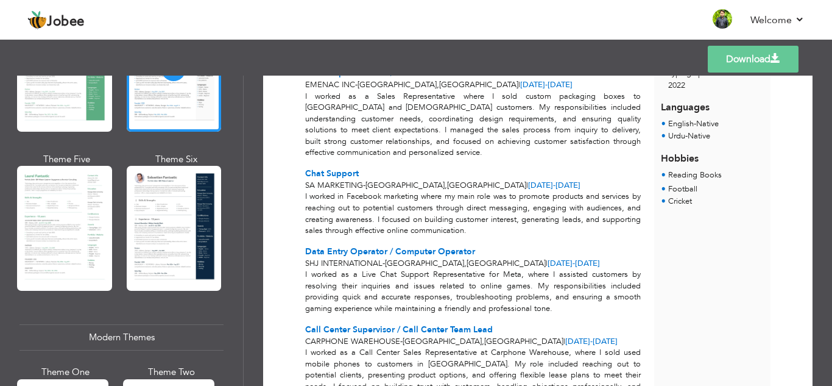
scroll to position [366, 0]
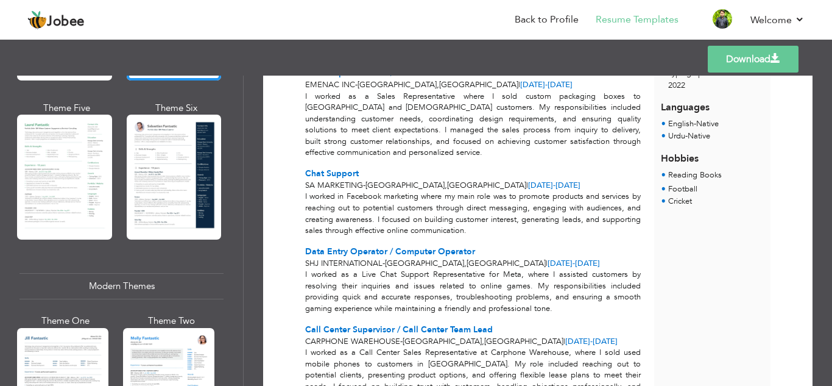
click at [165, 203] on div at bounding box center [174, 177] width 95 height 125
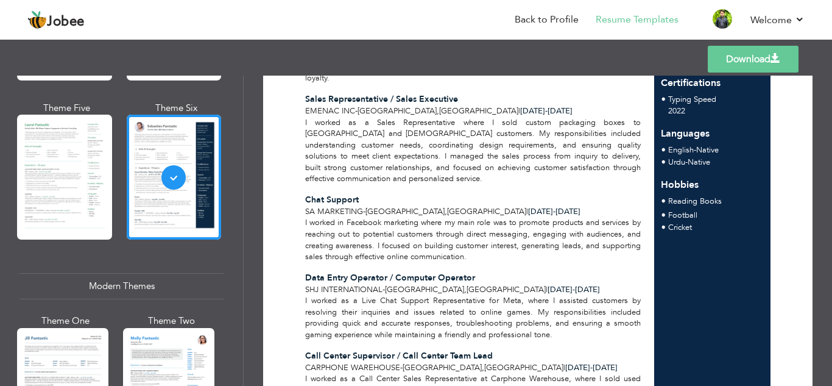
scroll to position [426, 0]
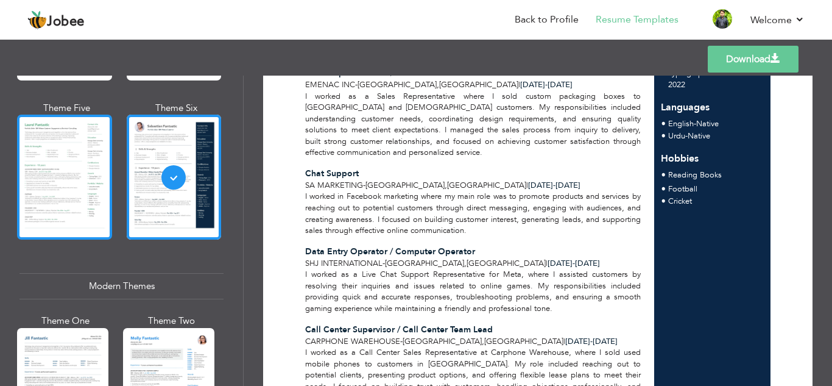
click at [41, 191] on div at bounding box center [64, 177] width 95 height 125
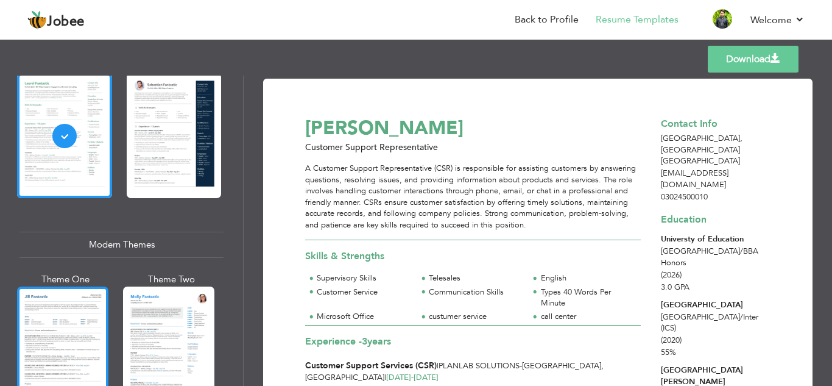
scroll to position [487, 0]
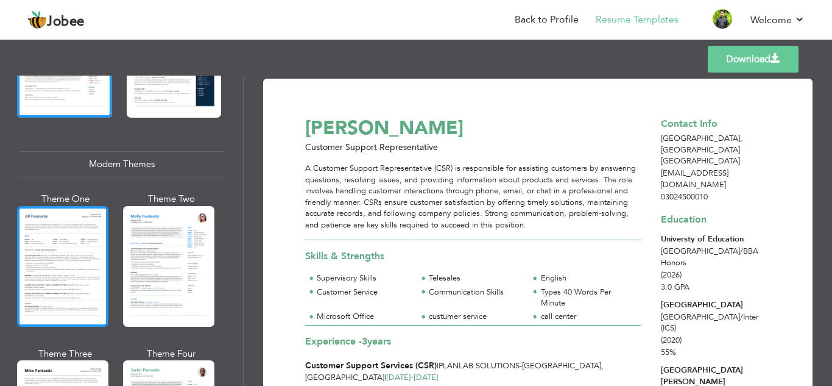
click at [71, 275] on div at bounding box center [62, 266] width 91 height 121
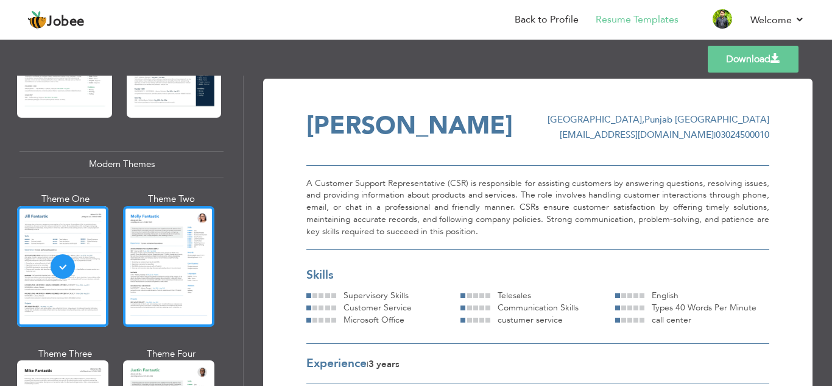
click at [179, 255] on div at bounding box center [168, 266] width 91 height 121
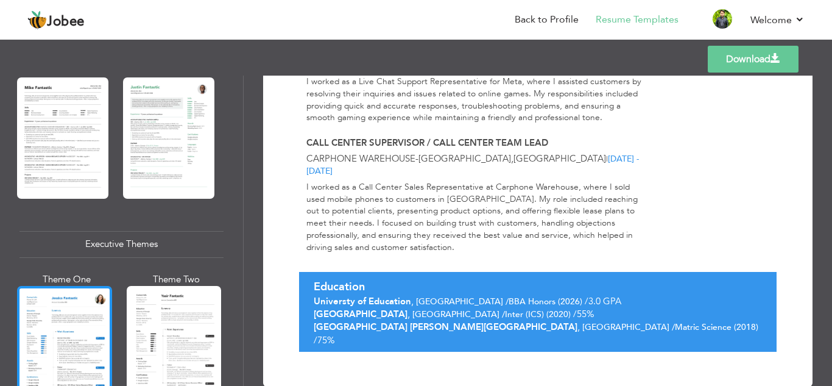
scroll to position [853, 0]
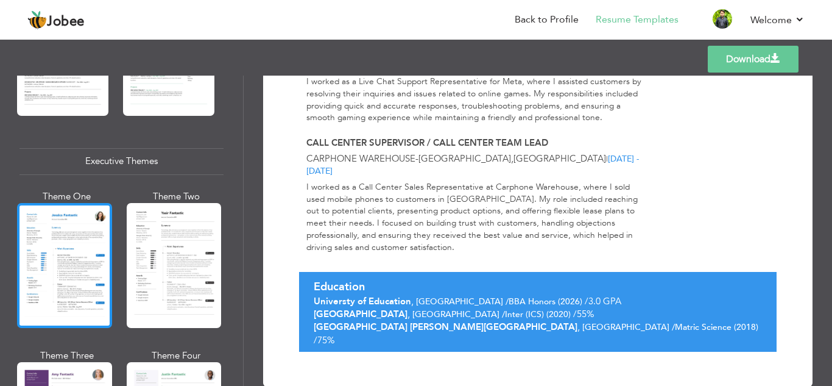
click at [73, 285] on div at bounding box center [64, 265] width 95 height 125
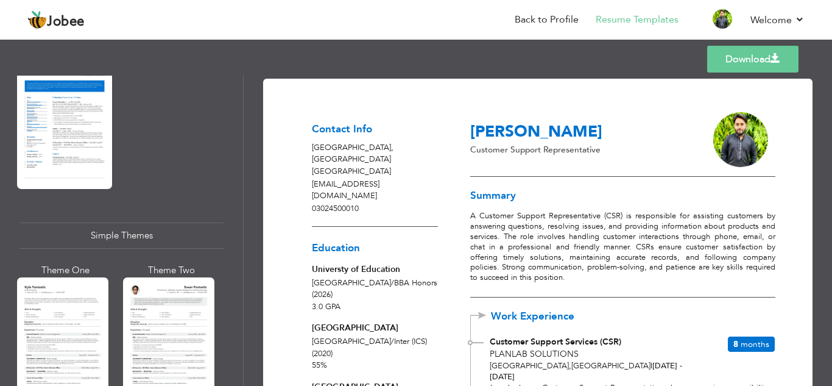
scroll to position [2132, 0]
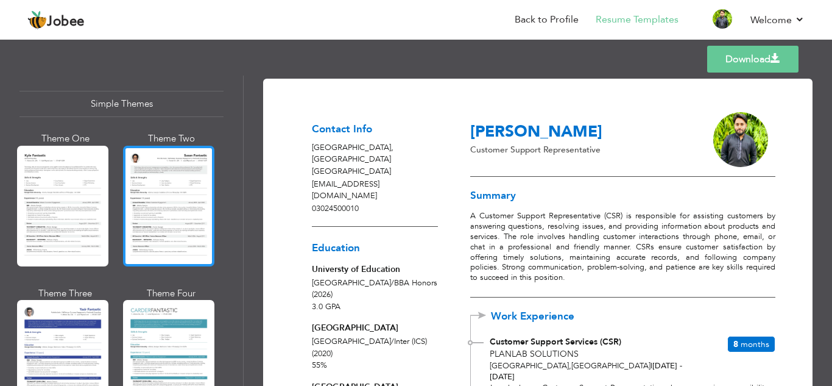
click at [154, 202] on div at bounding box center [168, 206] width 91 height 121
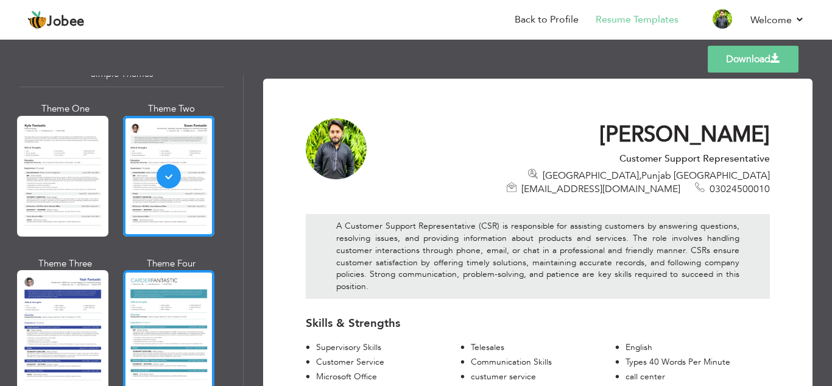
scroll to position [2174, 0]
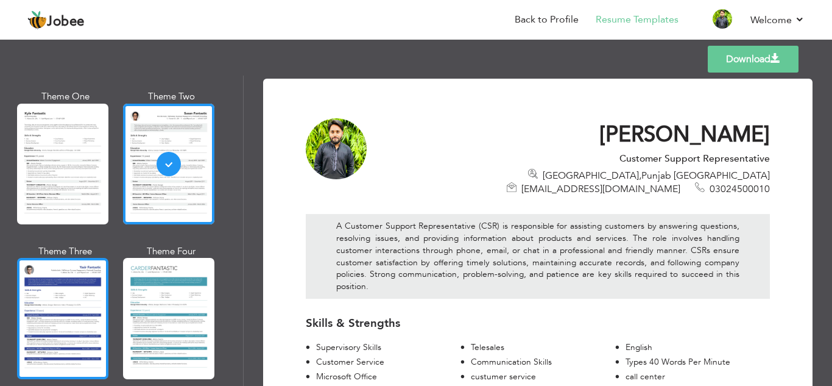
click at [34, 295] on div at bounding box center [62, 318] width 91 height 121
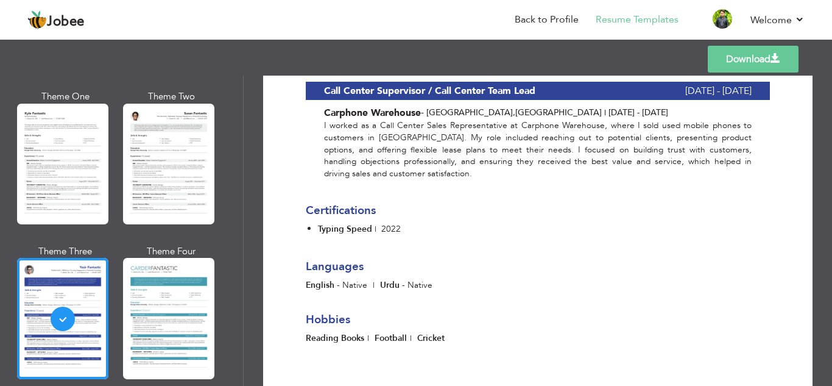
scroll to position [866, 0]
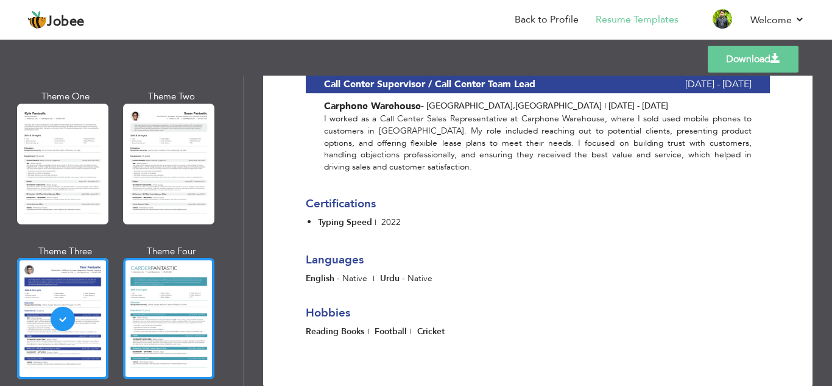
click at [208, 275] on div at bounding box center [168, 318] width 91 height 121
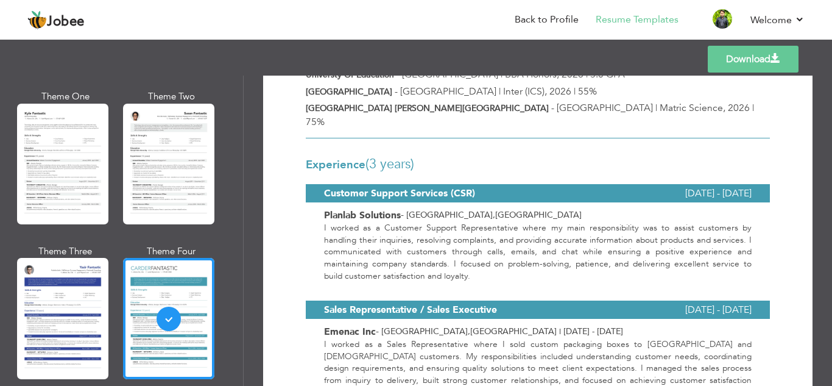
scroll to position [548, 0]
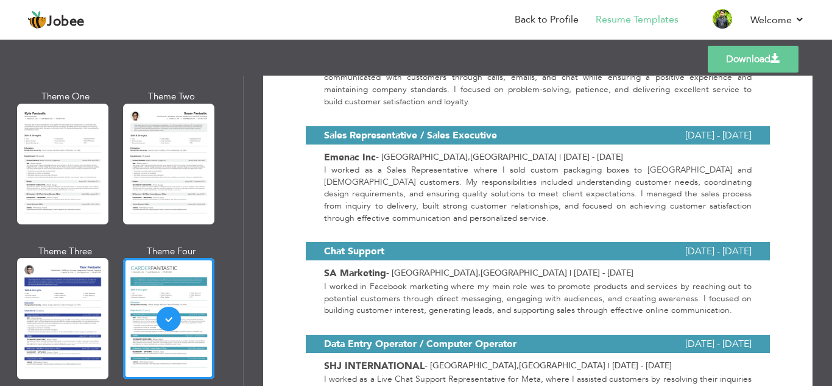
click at [55, 299] on div at bounding box center [62, 318] width 91 height 121
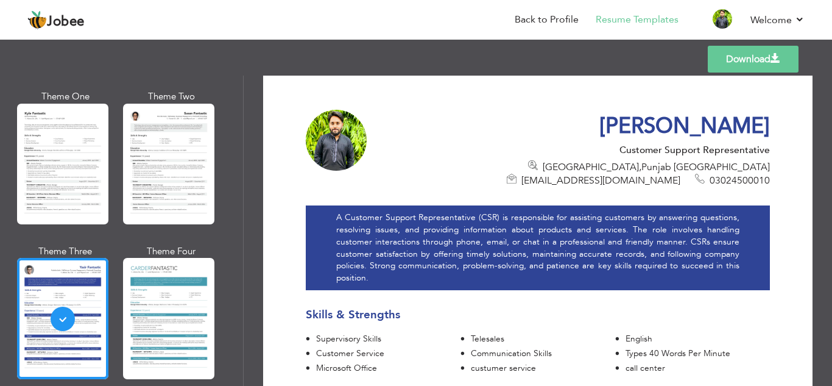
scroll to position [0, 0]
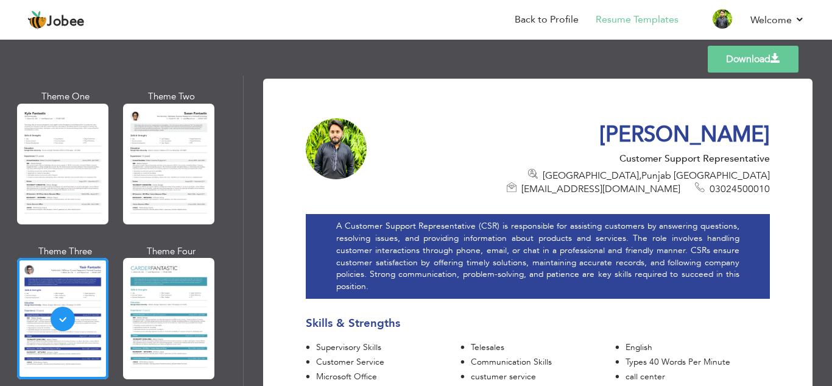
click at [597, 182] on span "[EMAIL_ADDRESS][DOMAIN_NAME]" at bounding box center [600, 188] width 159 height 13
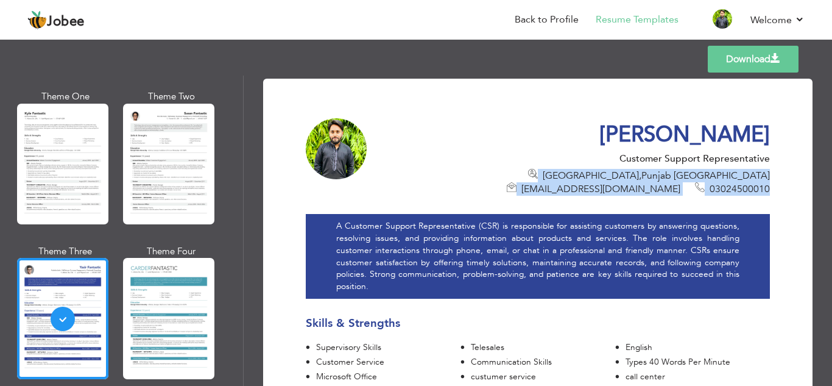
click at [597, 182] on span "[EMAIL_ADDRESS][DOMAIN_NAME]" at bounding box center [600, 188] width 159 height 13
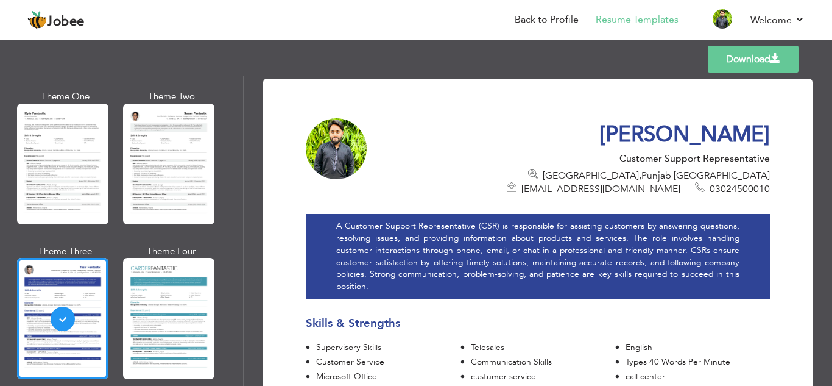
click at [551, 130] on h1 "[PERSON_NAME]" at bounding box center [578, 134] width 384 height 27
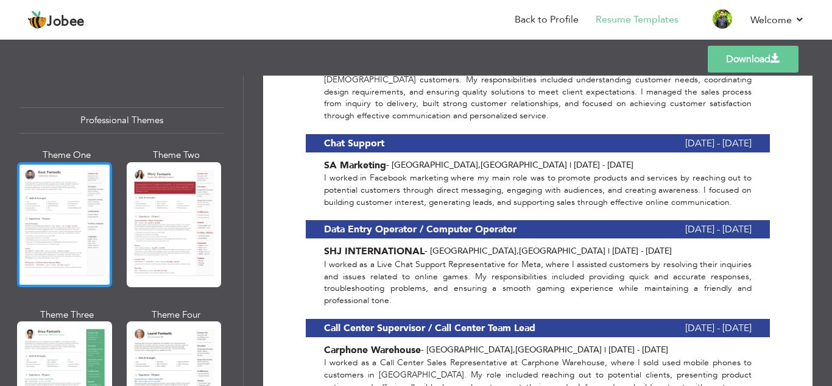
click at [73, 231] on div at bounding box center [64, 224] width 95 height 125
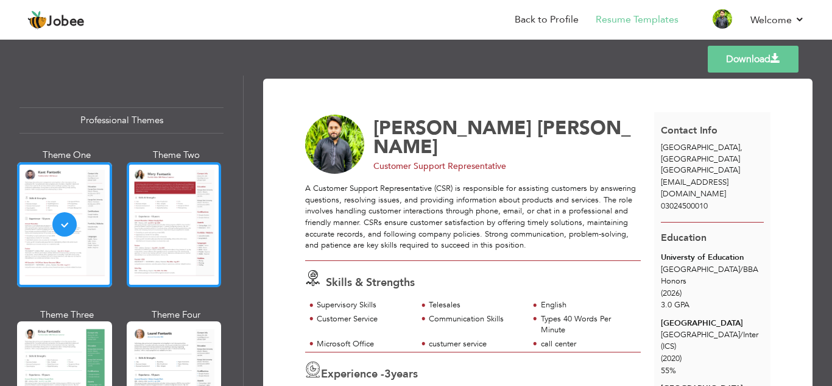
click at [127, 255] on div at bounding box center [174, 224] width 95 height 125
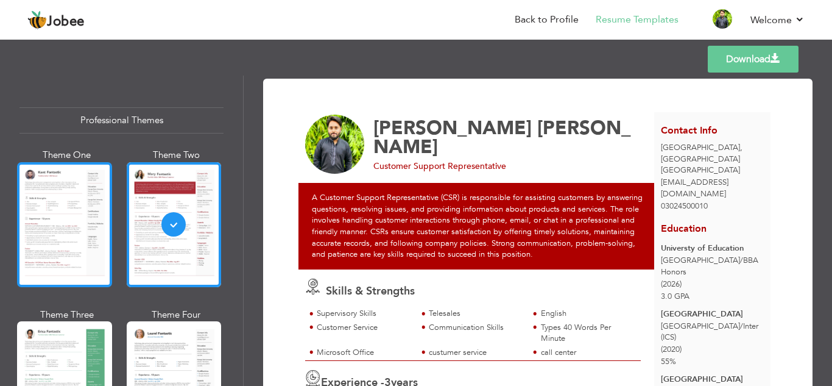
click at [41, 243] on div at bounding box center [64, 224] width 95 height 125
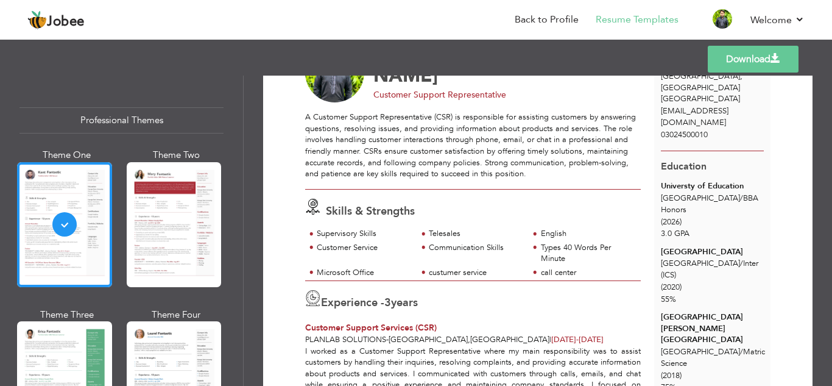
scroll to position [183, 0]
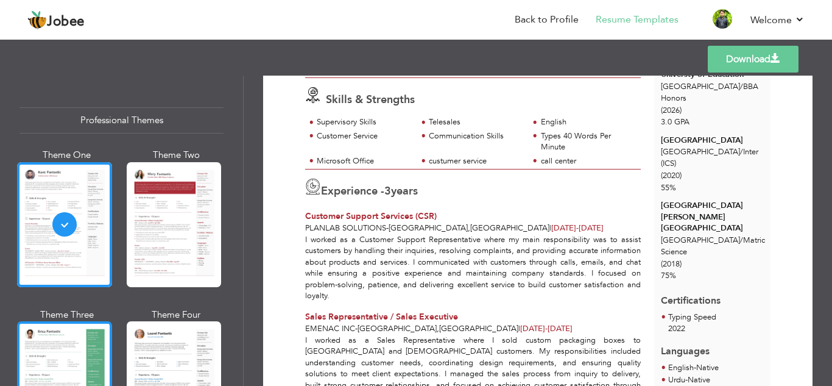
click at [38, 350] on div at bounding box center [64, 383] width 95 height 125
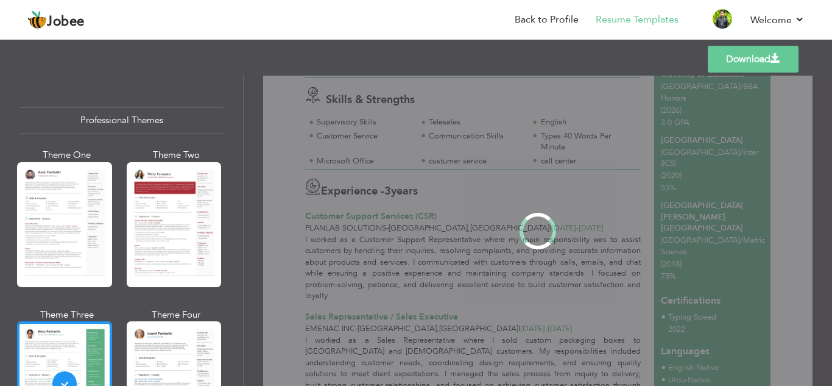
scroll to position [0, 0]
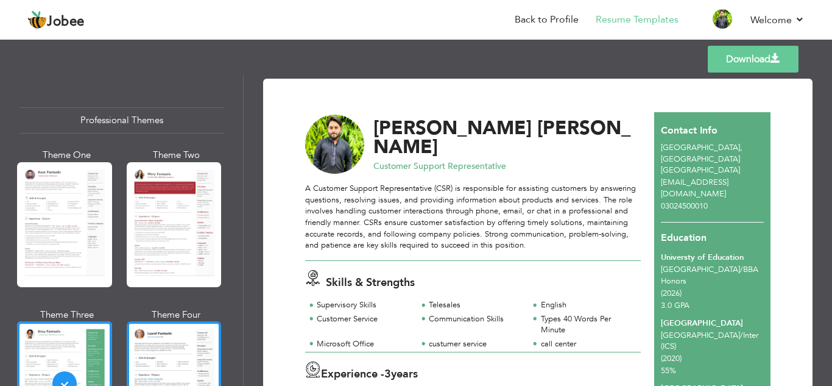
click at [180, 350] on div at bounding box center [174, 383] width 95 height 125
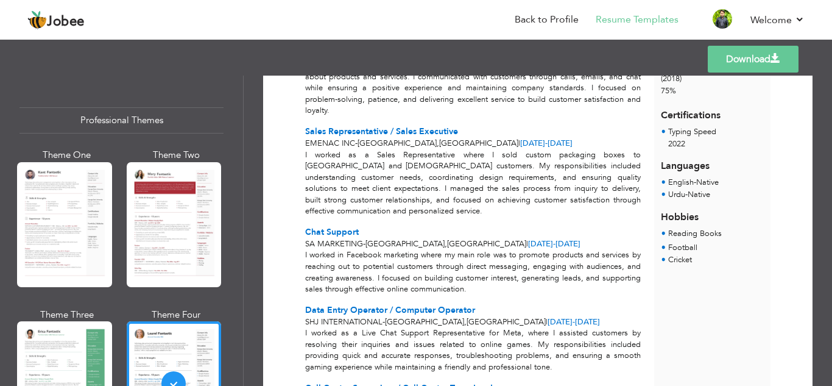
scroll to position [183, 0]
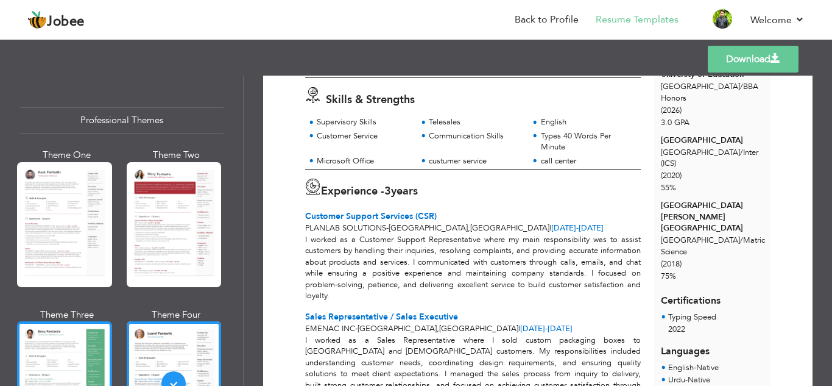
click at [82, 339] on div at bounding box center [64, 383] width 95 height 125
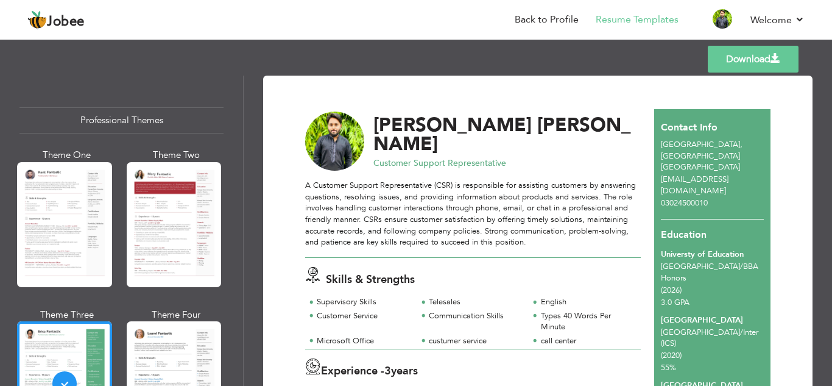
scroll to position [0, 0]
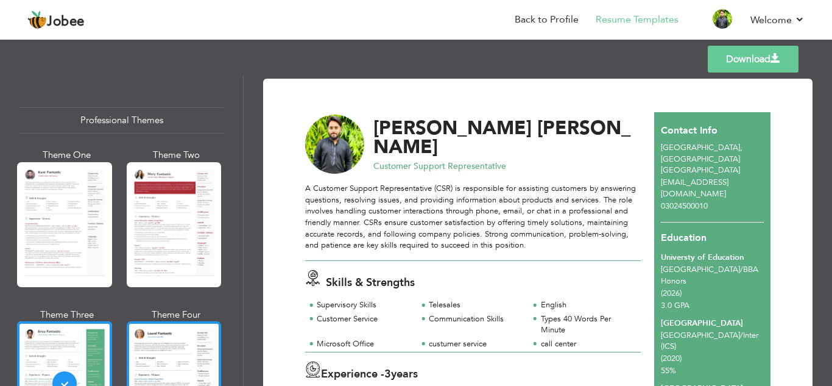
click at [176, 345] on div at bounding box center [174, 383] width 95 height 125
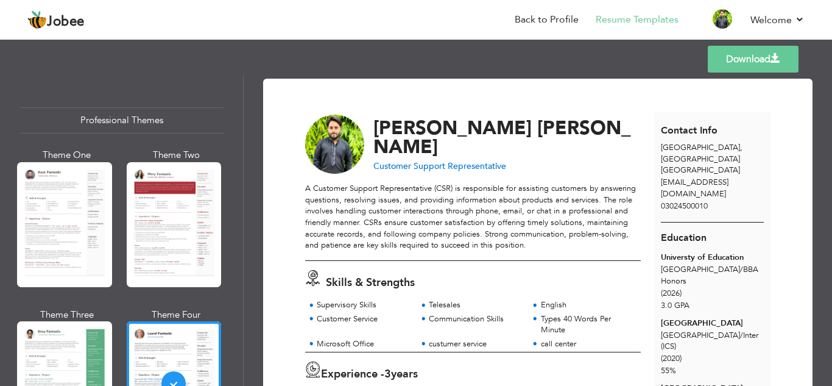
scroll to position [244, 0]
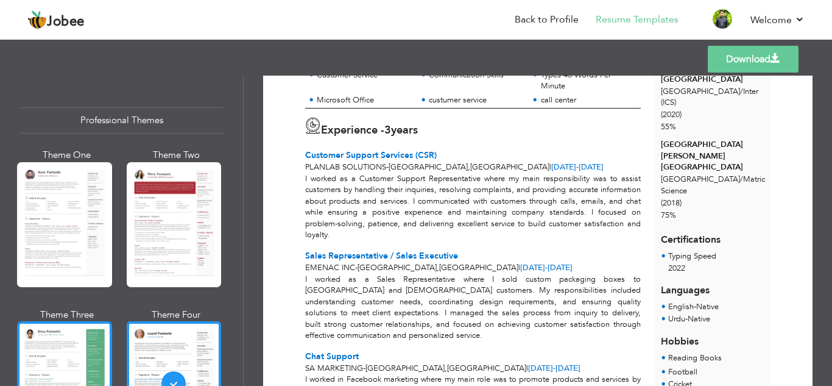
click at [31, 356] on div at bounding box center [64, 383] width 95 height 125
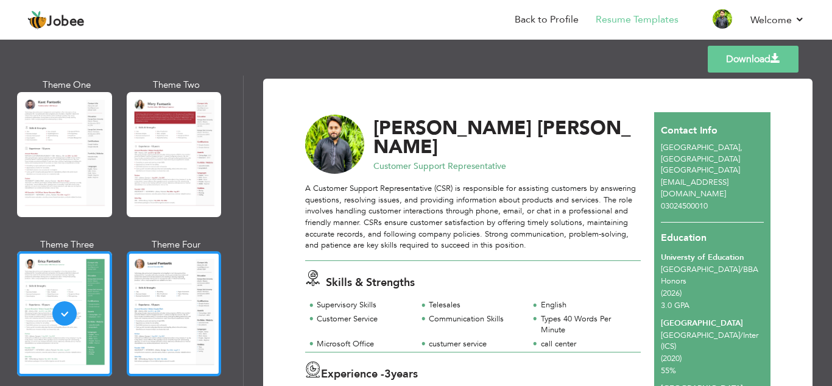
scroll to position [122, 0]
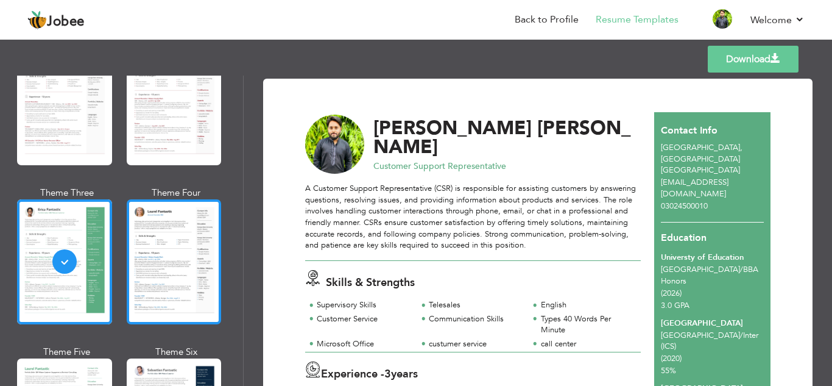
click at [155, 264] on div at bounding box center [174, 261] width 95 height 125
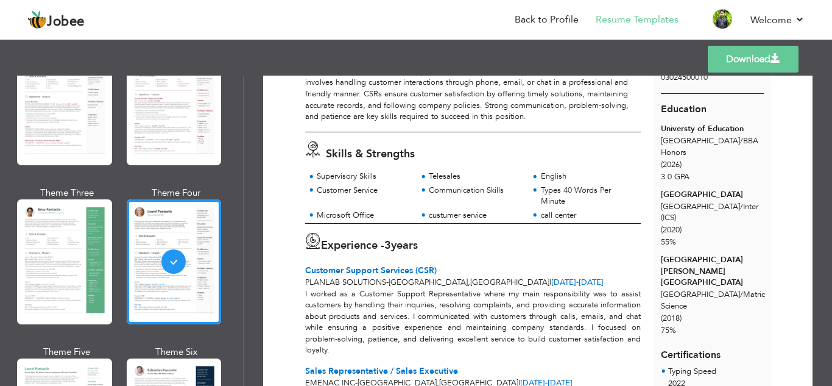
scroll to position [0, 0]
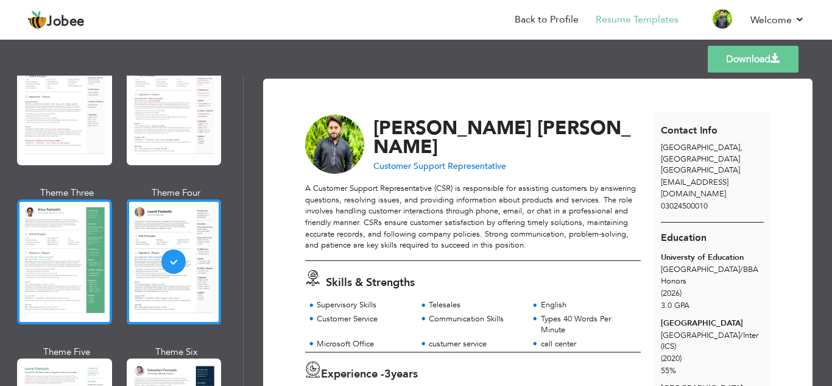
click at [84, 265] on div at bounding box center [64, 261] width 95 height 125
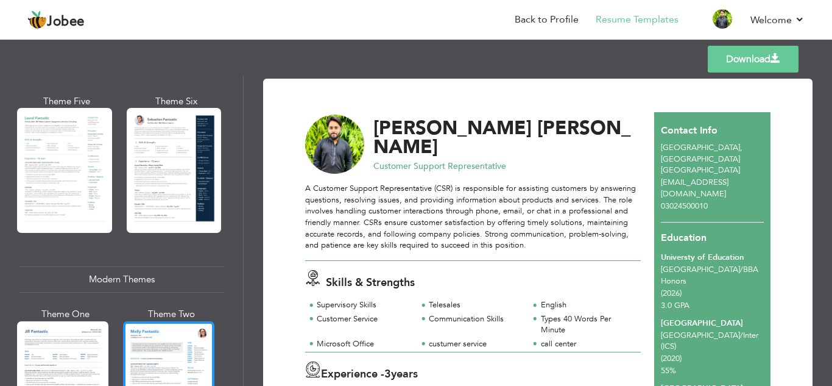
scroll to position [426, 0]
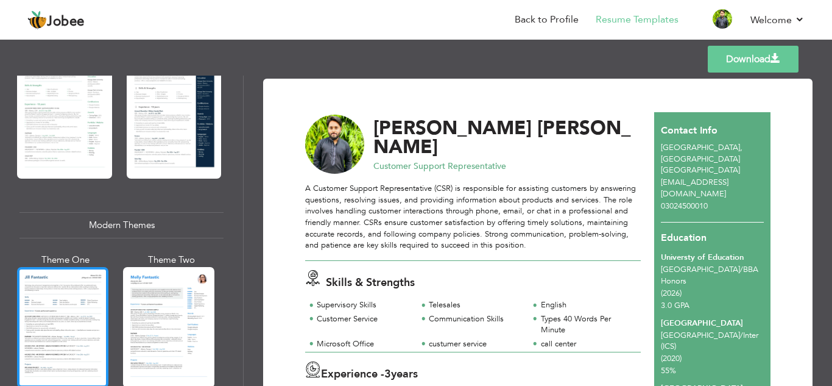
click at [101, 321] on div at bounding box center [62, 327] width 91 height 121
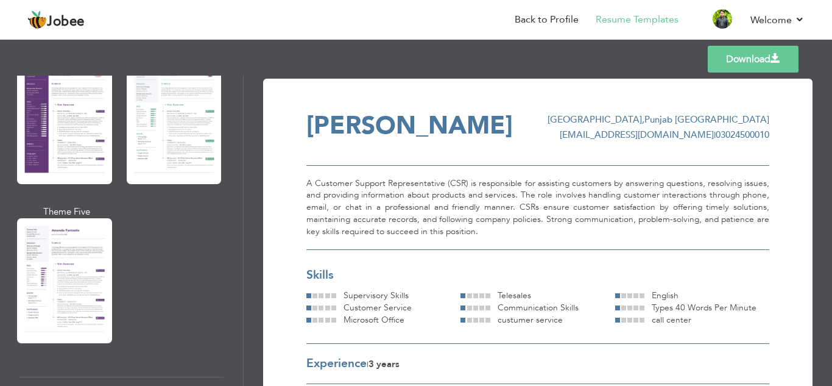
scroll to position [1097, 0]
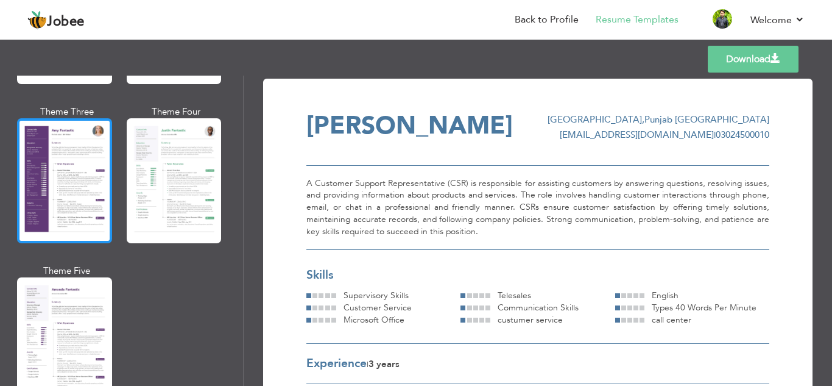
click at [57, 177] on div at bounding box center [64, 180] width 95 height 125
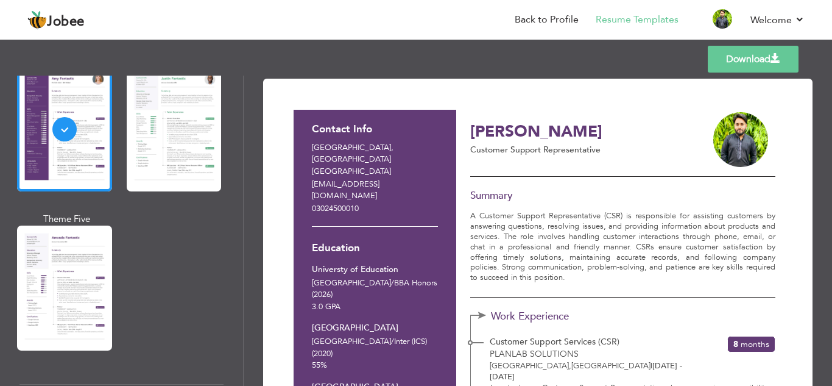
scroll to position [1218, 0]
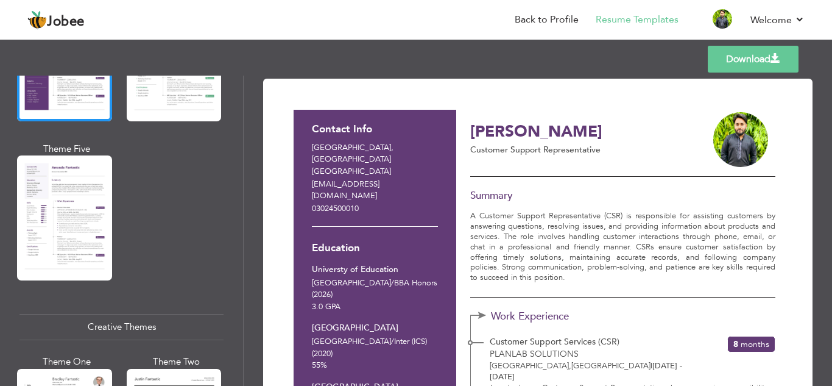
click at [99, 249] on div at bounding box center [64, 217] width 95 height 125
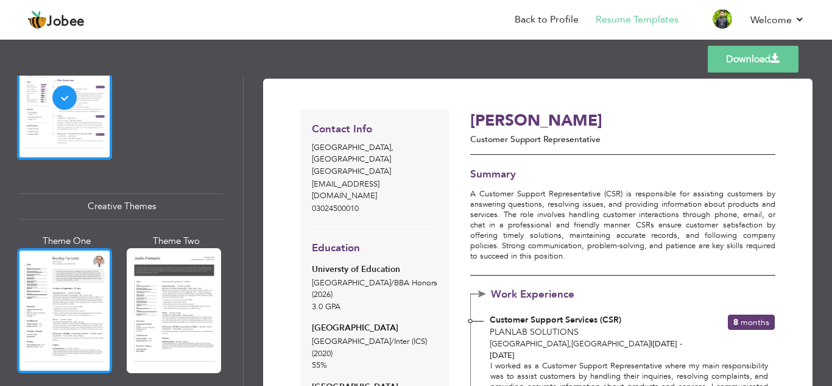
scroll to position [1461, 0]
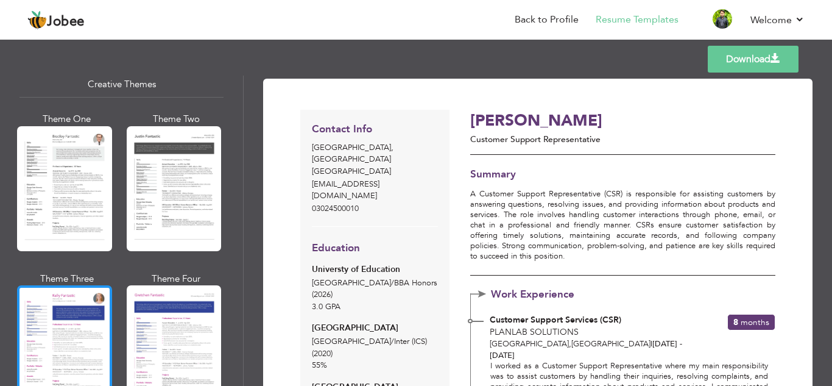
click at [54, 321] on div at bounding box center [64, 347] width 95 height 125
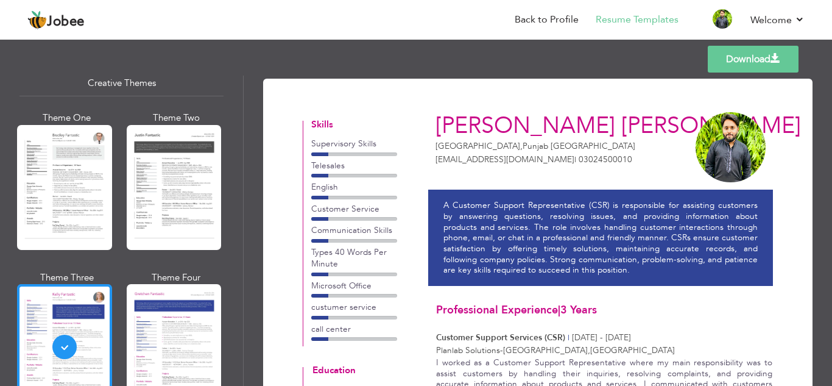
scroll to position [0, 0]
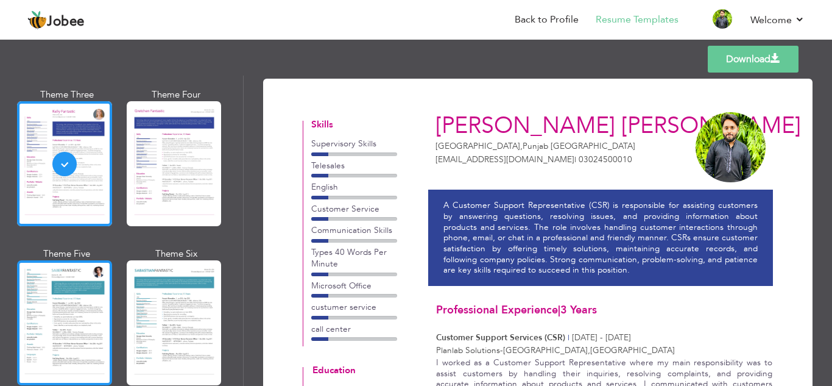
click at [93, 278] on div at bounding box center [64, 322] width 95 height 125
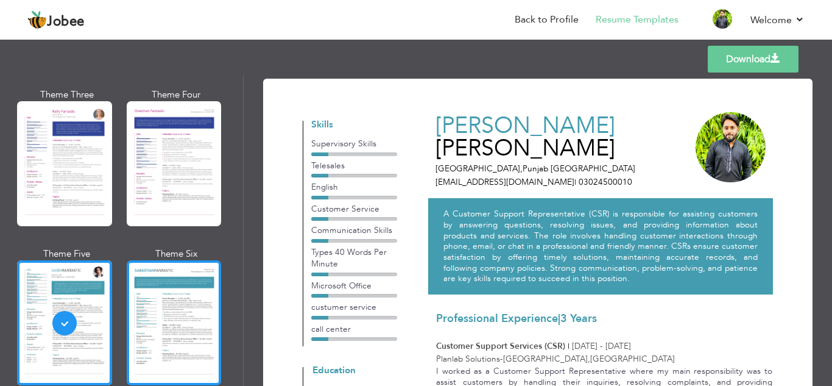
click at [175, 303] on div at bounding box center [174, 322] width 95 height 125
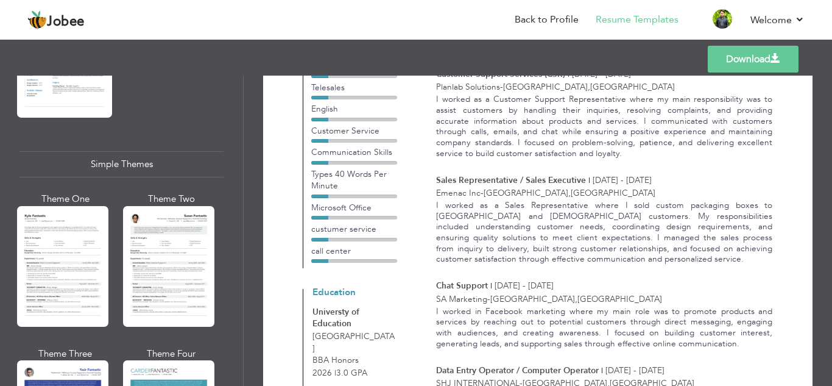
scroll to position [1828, 0]
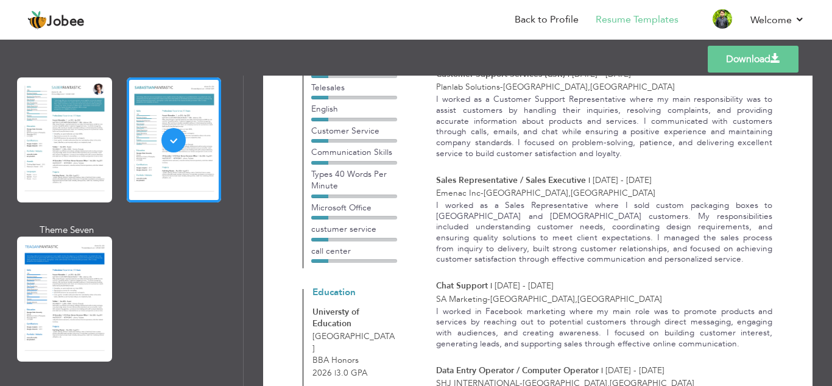
click at [96, 267] on div at bounding box center [64, 298] width 95 height 125
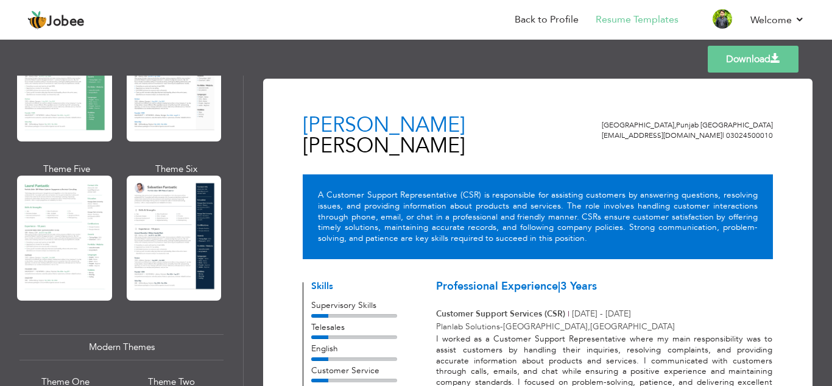
scroll to position [0, 0]
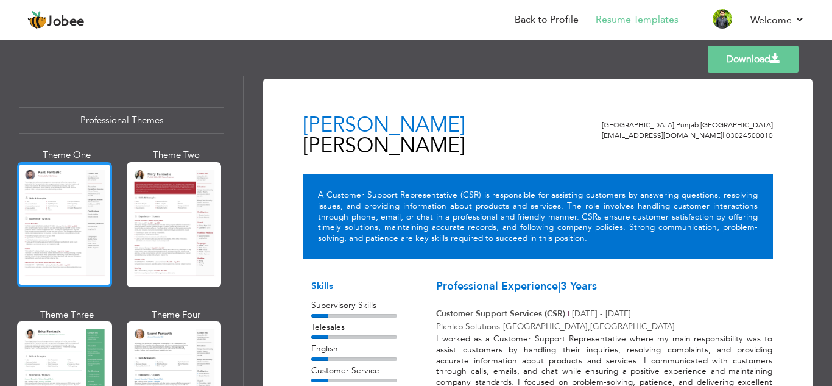
click at [91, 242] on div at bounding box center [64, 224] width 95 height 125
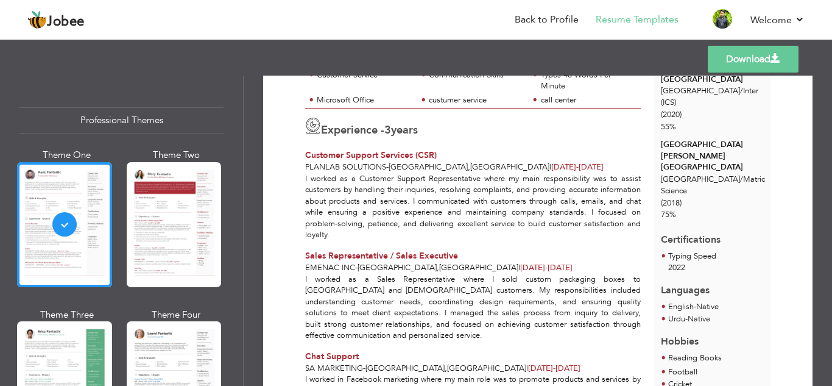
scroll to position [61, 0]
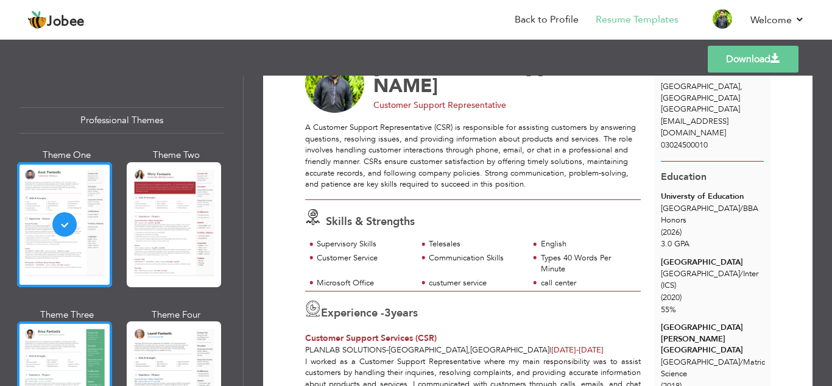
click at [77, 336] on div at bounding box center [64, 383] width 95 height 125
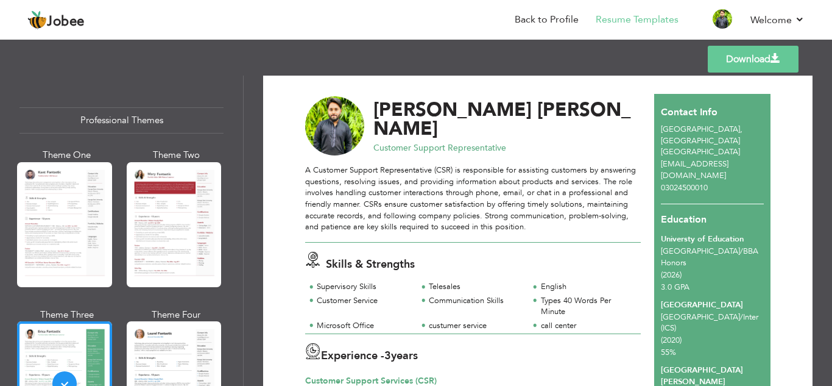
scroll to position [0, 0]
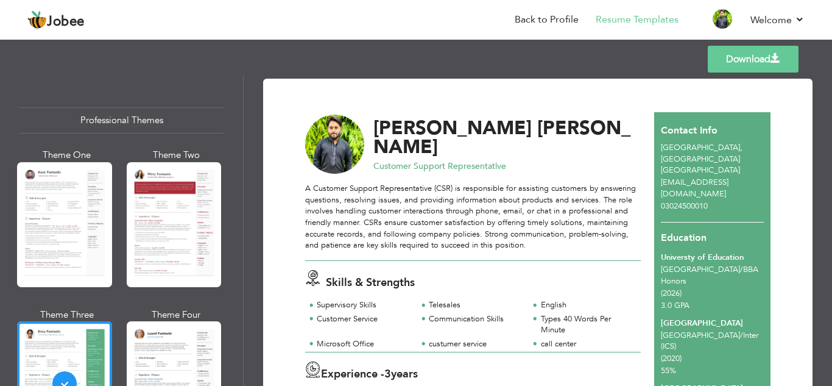
click at [730, 62] on link "Download" at bounding box center [753, 59] width 91 height 27
